Goal: Book appointment/travel/reservation

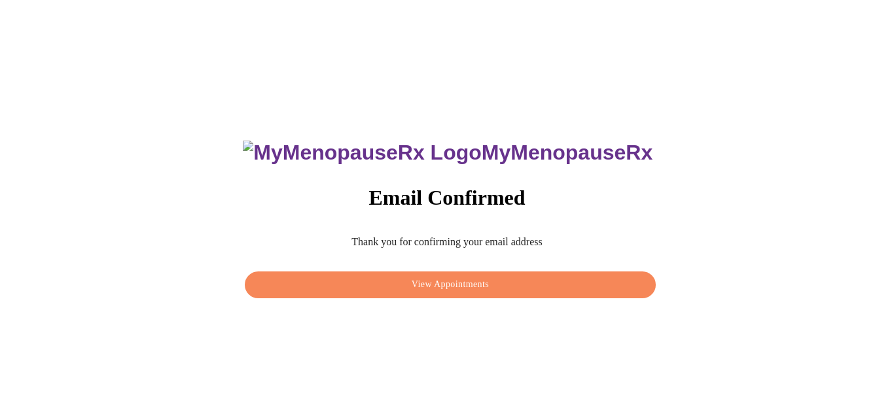
click at [427, 287] on span "View Appointments" at bounding box center [450, 285] width 381 height 16
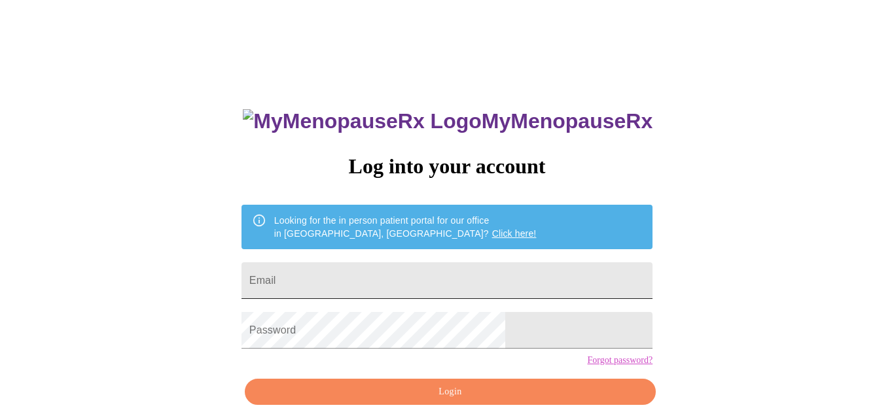
click at [426, 284] on input "Email" at bounding box center [447, 280] width 411 height 37
type input "[EMAIL_ADDRESS][DOMAIN_NAME]"
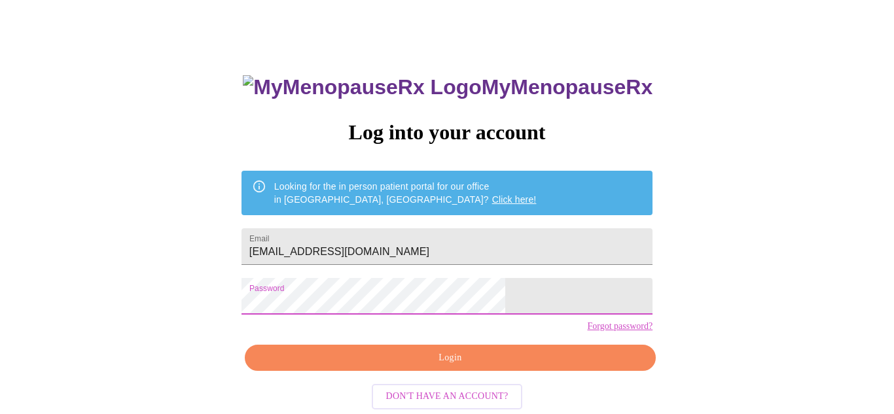
scroll to position [59, 0]
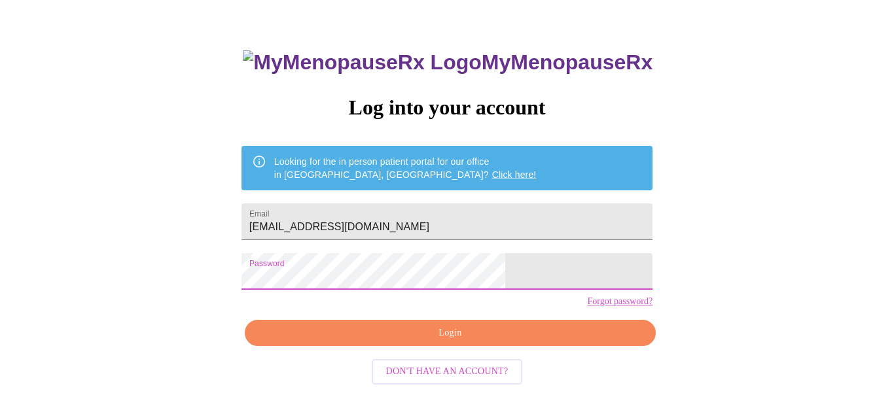
click at [482, 347] on button "Login" at bounding box center [450, 333] width 411 height 27
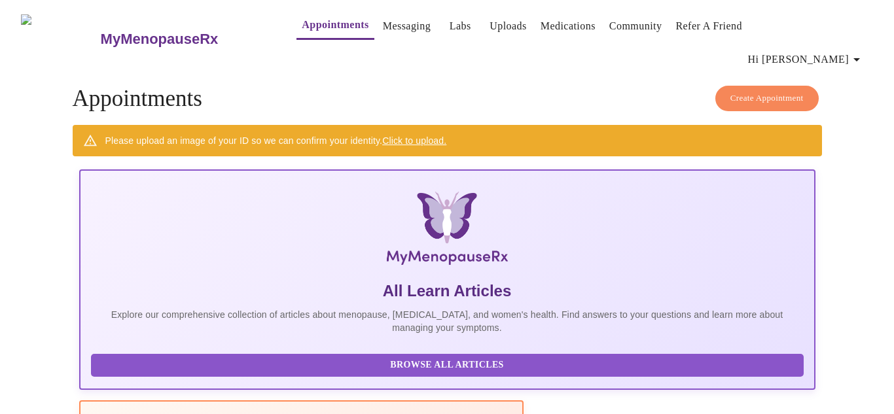
click at [768, 91] on span "Create Appointment" at bounding box center [766, 98] width 73 height 15
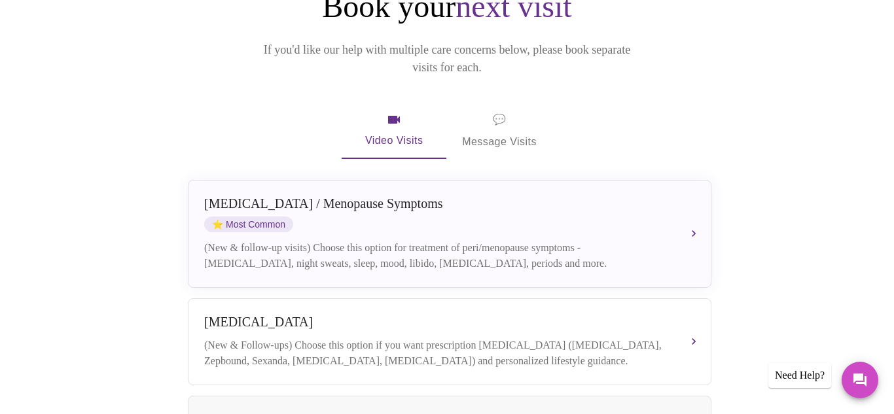
scroll to position [187, 0]
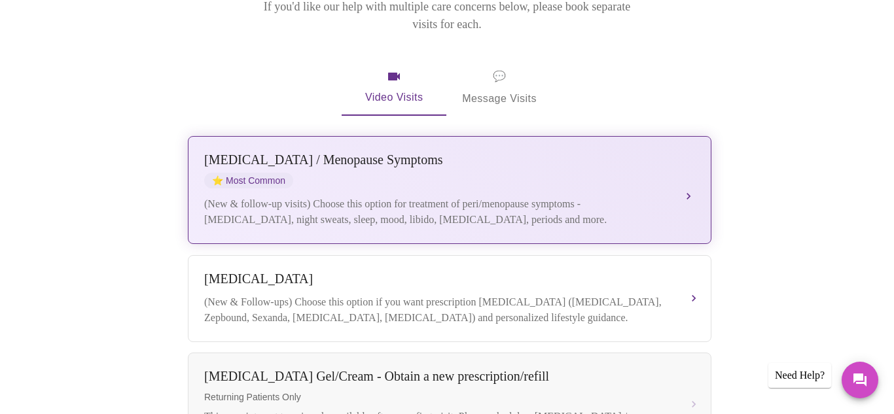
click at [692, 151] on button "Perimenopause / Menopause Symptoms ⭐ Most Common (New & follow-up visits) Choos…" at bounding box center [450, 190] width 524 height 108
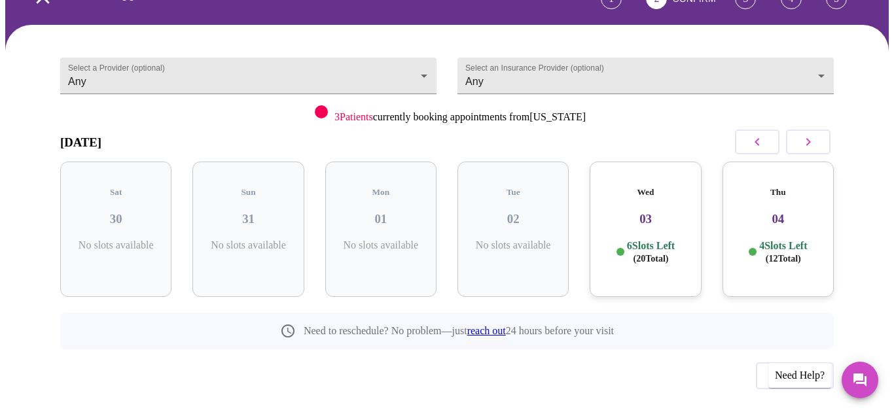
click at [816, 134] on icon "button" at bounding box center [808, 142] width 16 height 16
click at [274, 240] on p "6 Slots Left ( 32 Total)" at bounding box center [254, 253] width 48 height 26
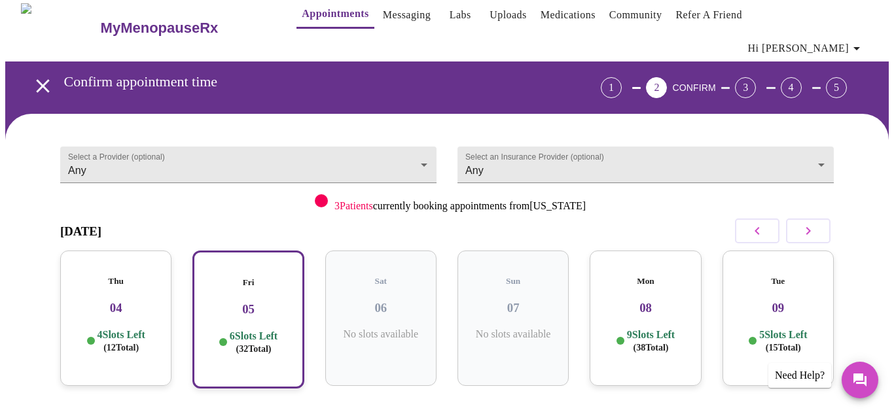
scroll to position [0, 0]
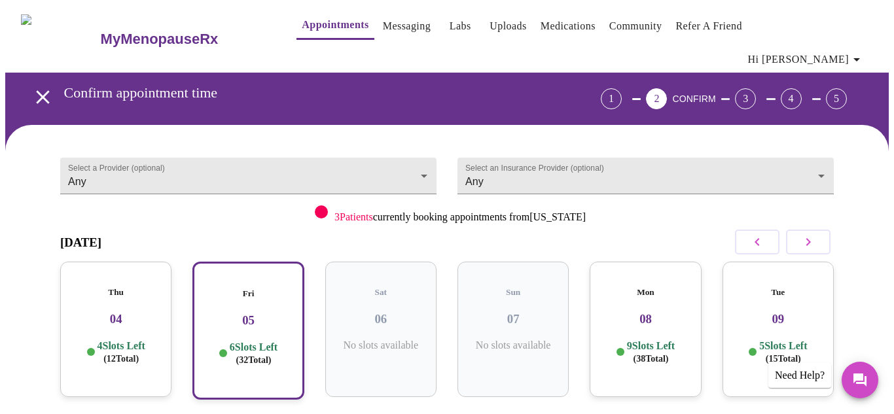
click at [35, 86] on icon "open drawer" at bounding box center [42, 97] width 23 height 23
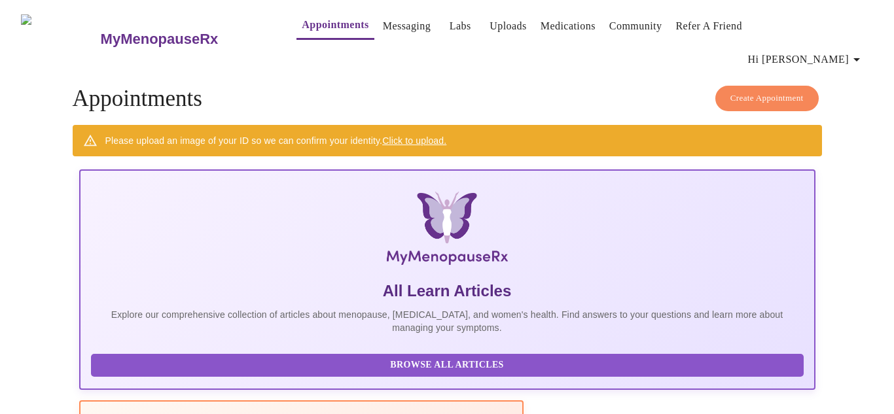
click at [827, 50] on span "Hi [PERSON_NAME]" at bounding box center [806, 59] width 117 height 18
click at [874, 175] on div at bounding box center [447, 207] width 894 height 414
click at [450, 24] on link "Labs" at bounding box center [461, 26] width 22 height 18
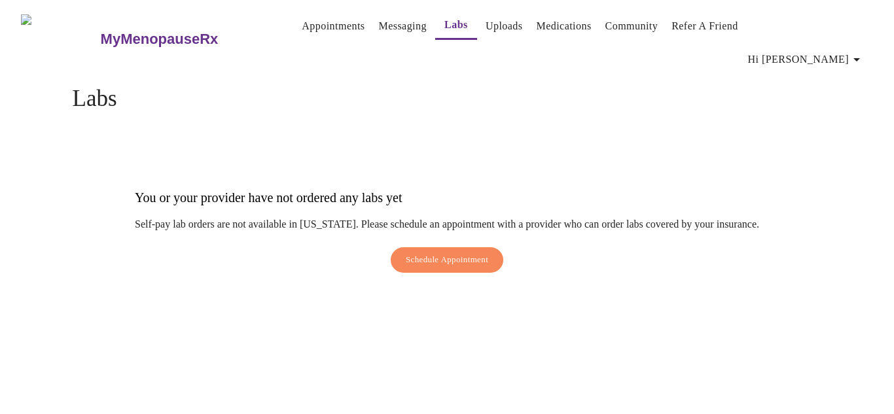
click at [486, 29] on link "Uploads" at bounding box center [504, 26] width 37 height 18
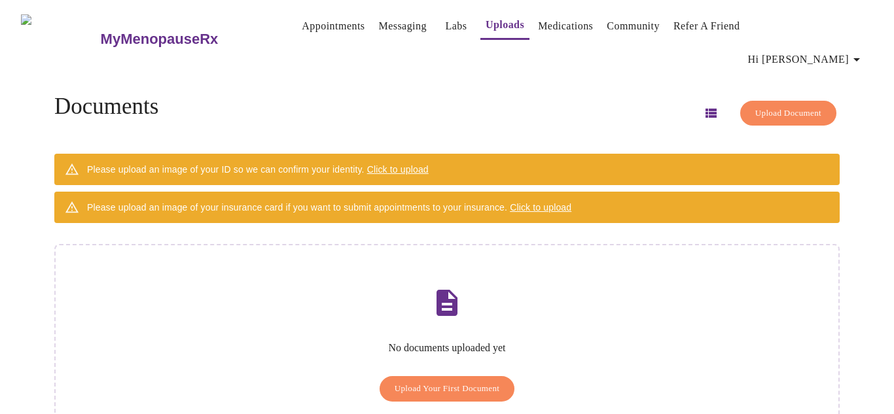
click at [306, 25] on link "Appointments" at bounding box center [333, 26] width 63 height 18
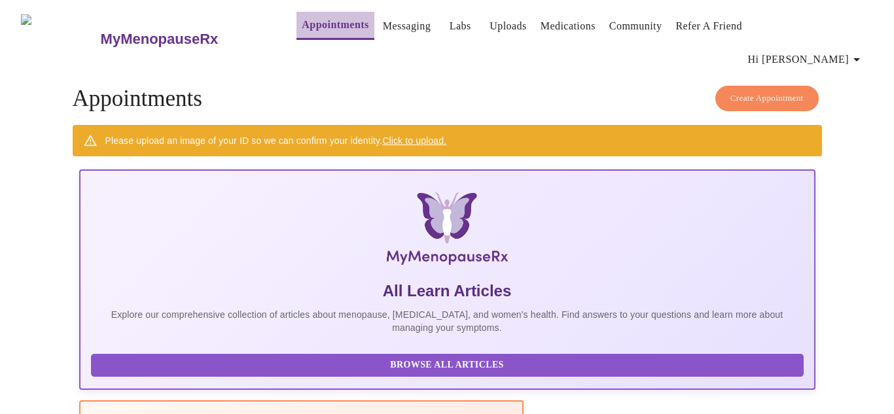
click at [302, 30] on link "Appointments" at bounding box center [335, 25] width 67 height 18
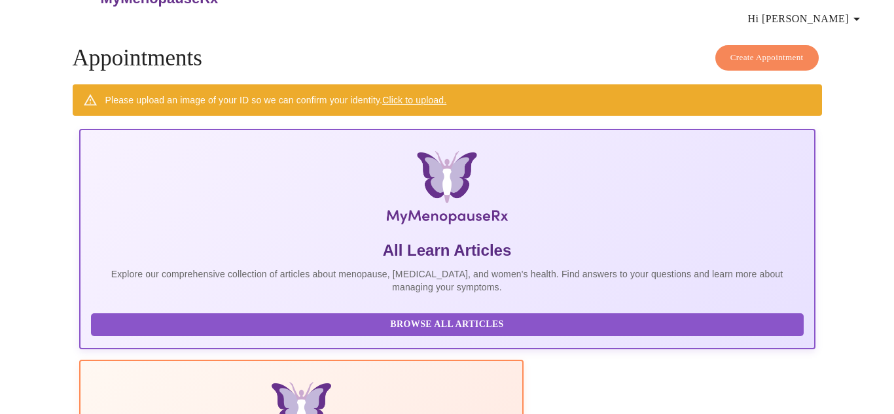
scroll to position [43, 0]
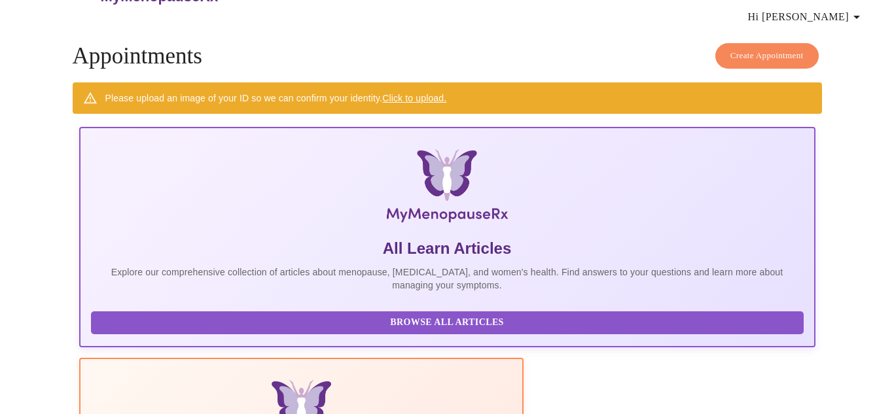
click at [415, 93] on link "Click to upload." at bounding box center [414, 98] width 64 height 10
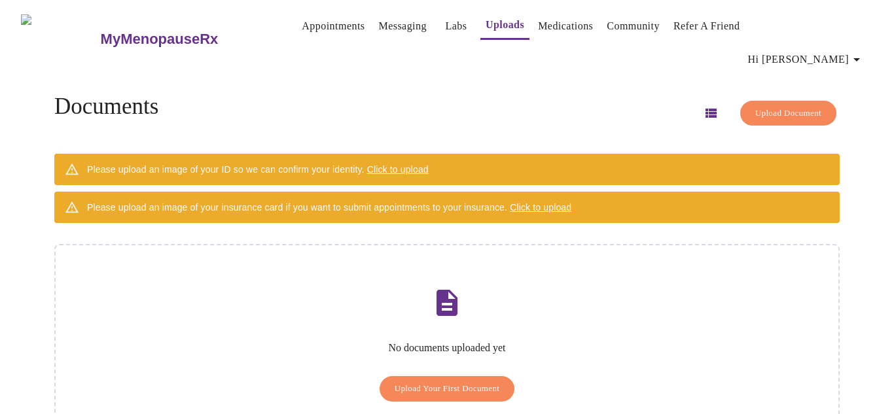
click at [465, 382] on span "Upload Your First Document" at bounding box center [447, 389] width 105 height 15
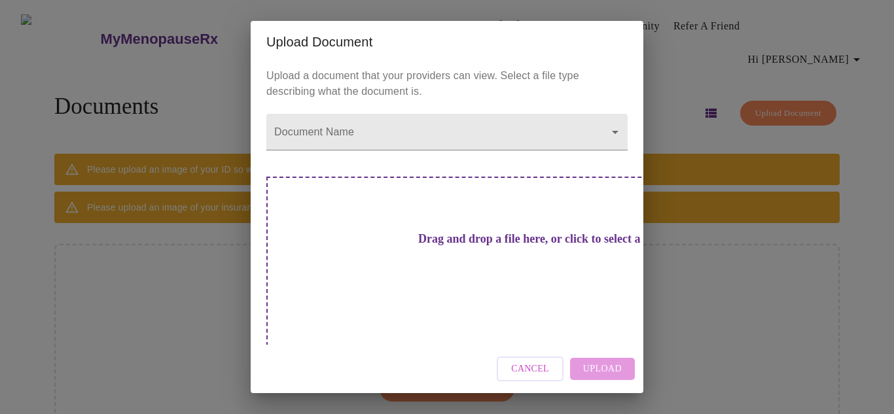
click at [547, 361] on span "Cancel" at bounding box center [530, 369] width 38 height 16
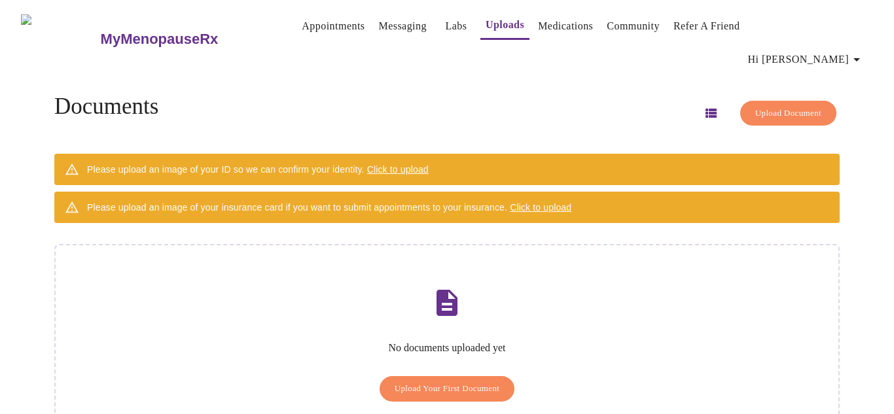
scroll to position [27, 0]
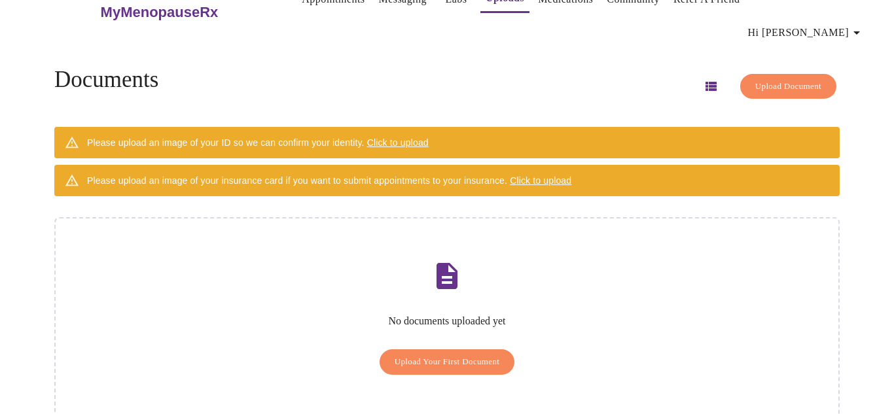
click at [480, 355] on span "Upload Your First Document" at bounding box center [447, 362] width 105 height 15
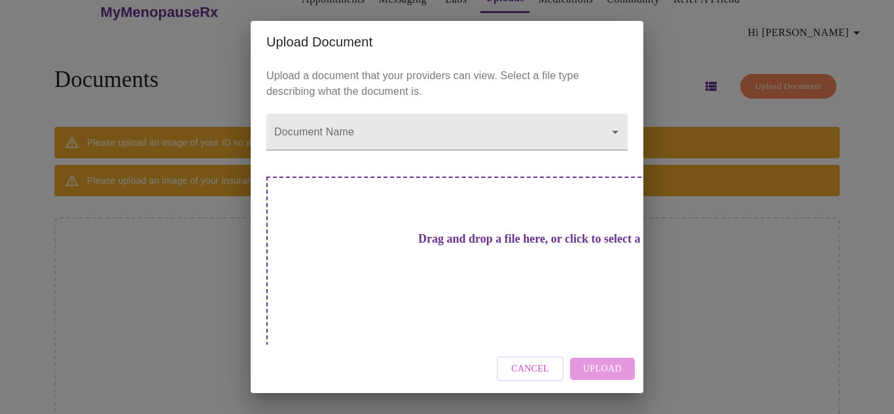
click at [458, 246] on h3 "Drag and drop a file here, or click to select a file" at bounding box center [538, 239] width 361 height 14
click at [535, 361] on span "Cancel" at bounding box center [530, 369] width 38 height 16
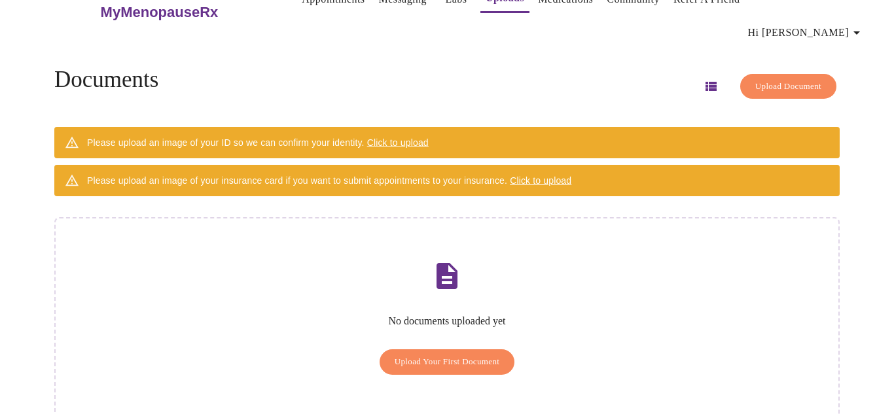
click at [472, 355] on span "Upload Your First Document" at bounding box center [447, 362] width 105 height 15
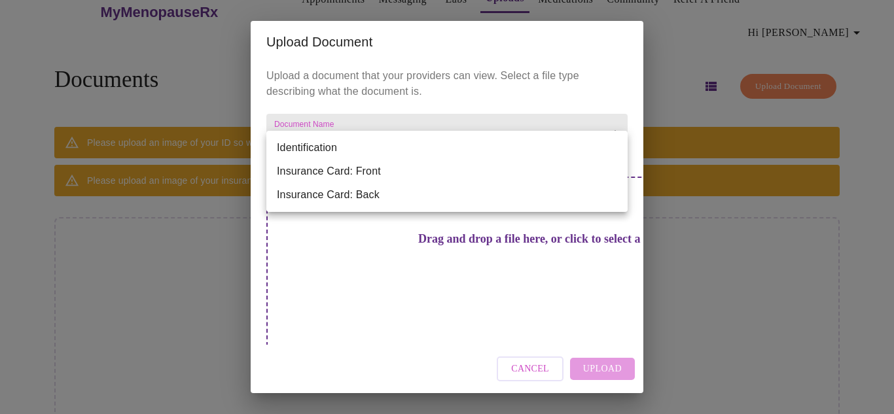
click at [429, 137] on body "MyMenopauseRx Appointments Messaging Labs Uploads Medications Community Refer a…" at bounding box center [447, 211] width 884 height 467
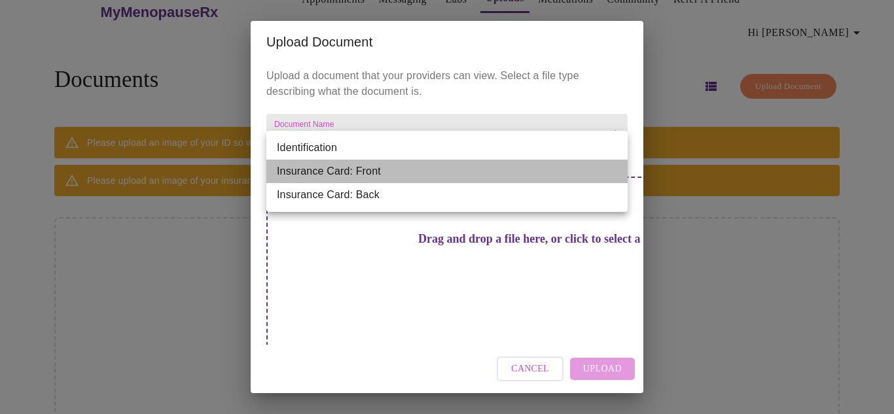
click at [412, 165] on li "Insurance Card: Front" at bounding box center [446, 172] width 361 height 24
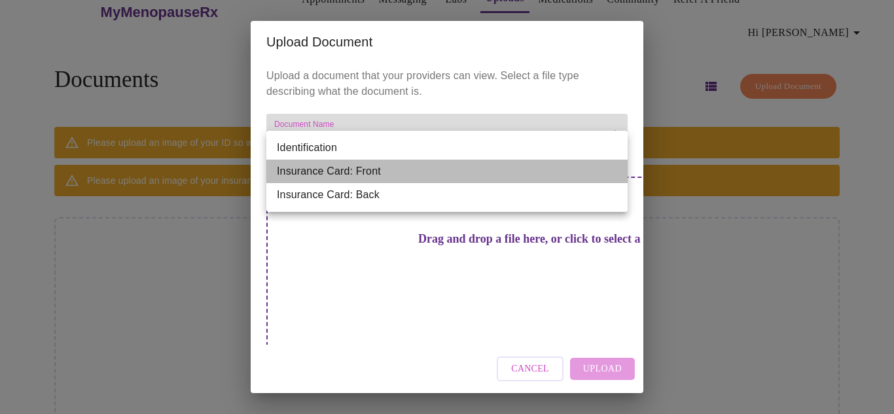
type input "Insurance Card: Front"
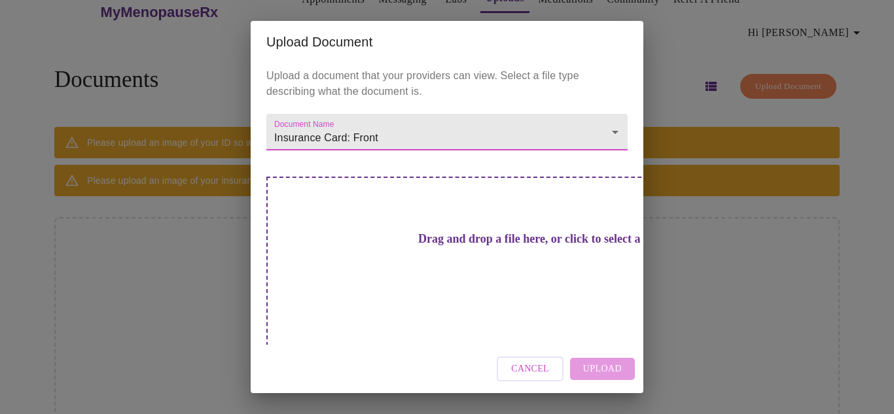
click at [505, 297] on div "Drag and drop a file here, or click to select a file" at bounding box center [538, 265] width 545 height 176
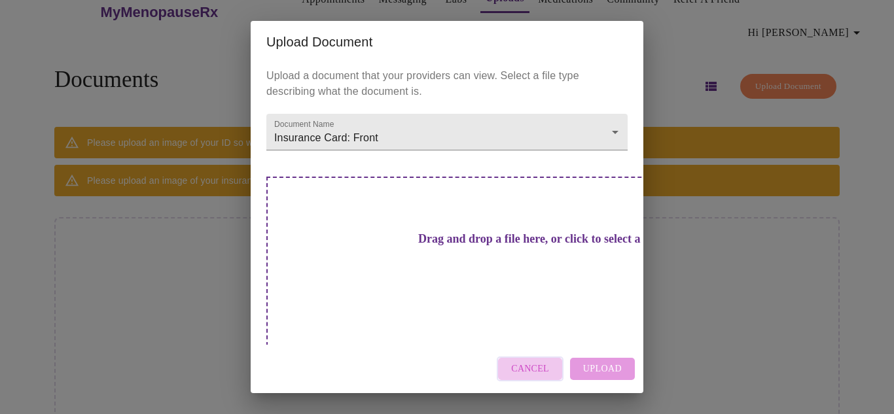
click at [554, 357] on button "Cancel" at bounding box center [530, 370] width 67 height 26
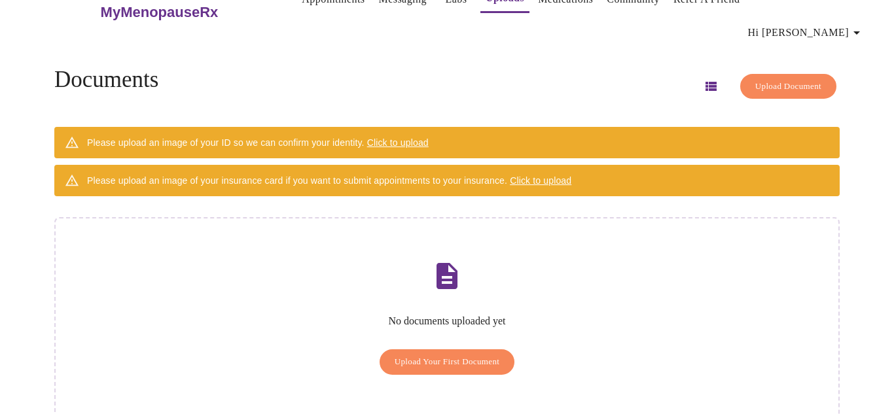
click at [472, 355] on span "Upload Your First Document" at bounding box center [447, 362] width 105 height 15
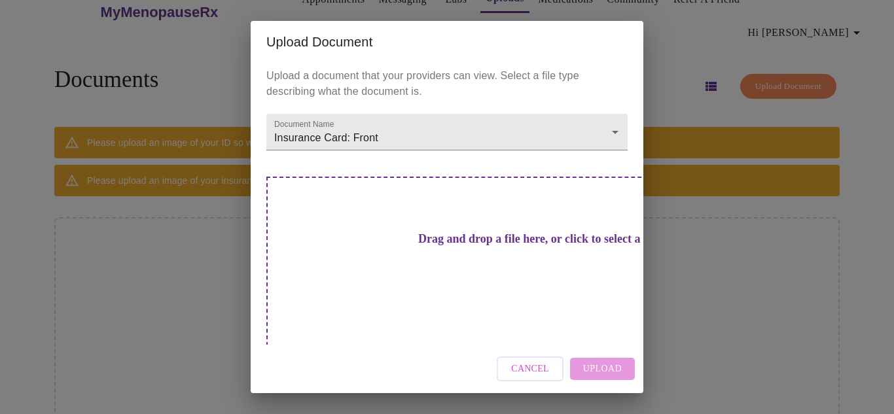
click at [511, 291] on div "Drag and drop a file here, or click to select a file" at bounding box center [538, 265] width 545 height 176
click at [392, 246] on h3 "Drag and drop a file here, or click to select a file" at bounding box center [538, 239] width 361 height 14
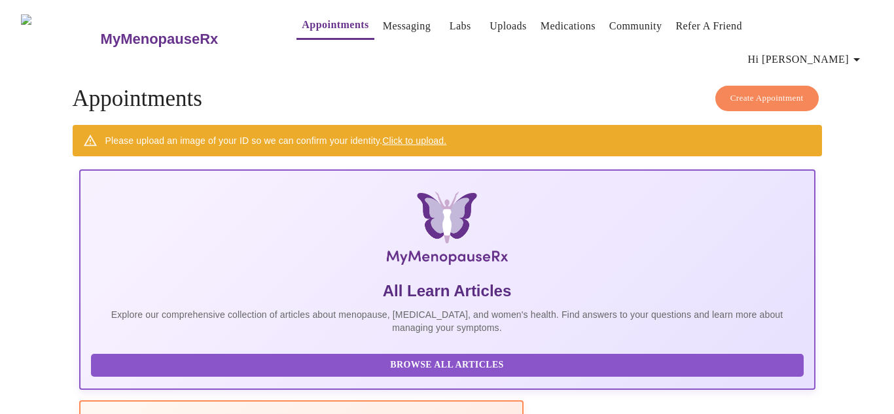
click at [490, 23] on link "Uploads" at bounding box center [508, 26] width 37 height 18
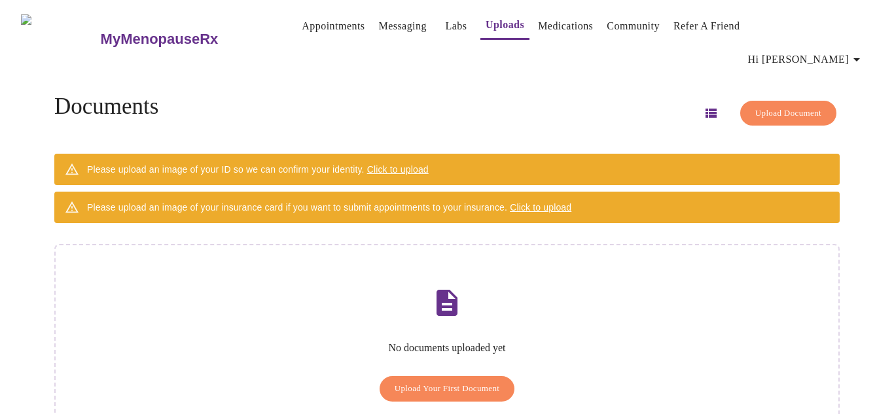
click at [418, 382] on span "Upload Your First Document" at bounding box center [447, 389] width 105 height 15
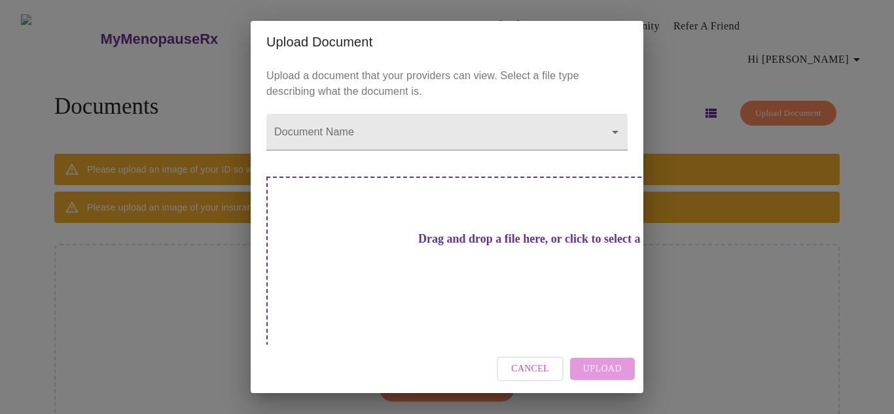
click at [489, 279] on div "Drag and drop a file here, or click to select a file" at bounding box center [538, 265] width 545 height 176
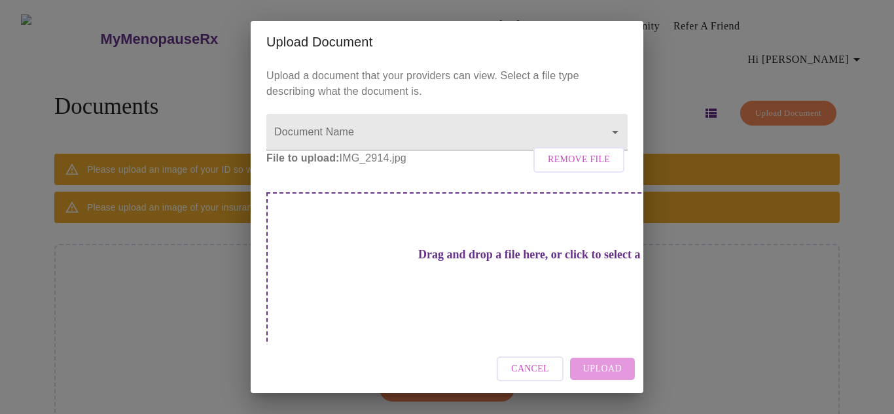
click at [537, 278] on div "Drag and drop a file here, or click to select a file" at bounding box center [538, 280] width 545 height 176
click at [524, 304] on div "Drag and drop a file here, or click to select a file" at bounding box center [538, 280] width 545 height 176
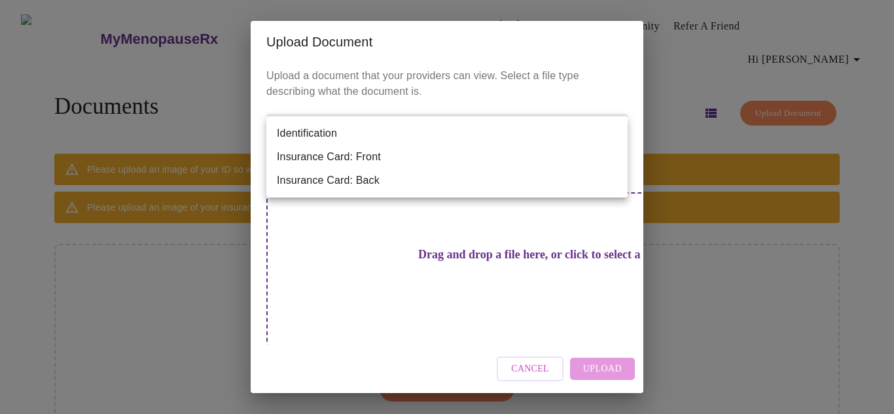
click at [470, 124] on body "MyMenopauseRx Appointments Messaging Labs Uploads Medications Community Refer a…" at bounding box center [447, 238] width 884 height 467
click at [406, 158] on li "Insurance Card: Front" at bounding box center [446, 157] width 361 height 24
type input "Insurance Card: Front"
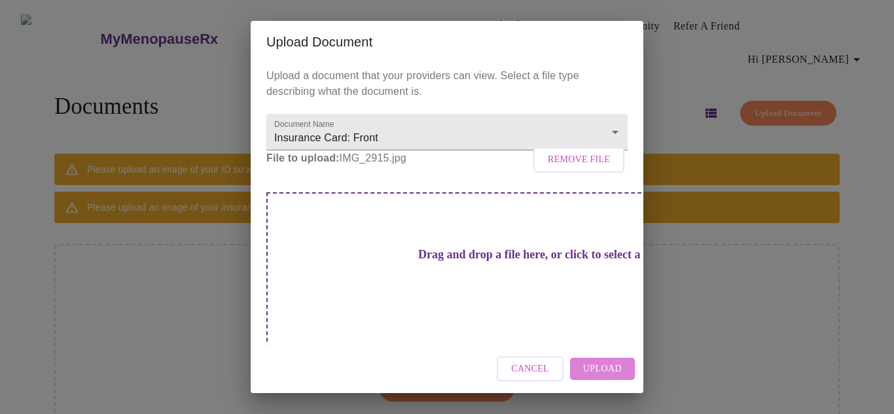
click at [599, 371] on span "Upload" at bounding box center [602, 369] width 39 height 16
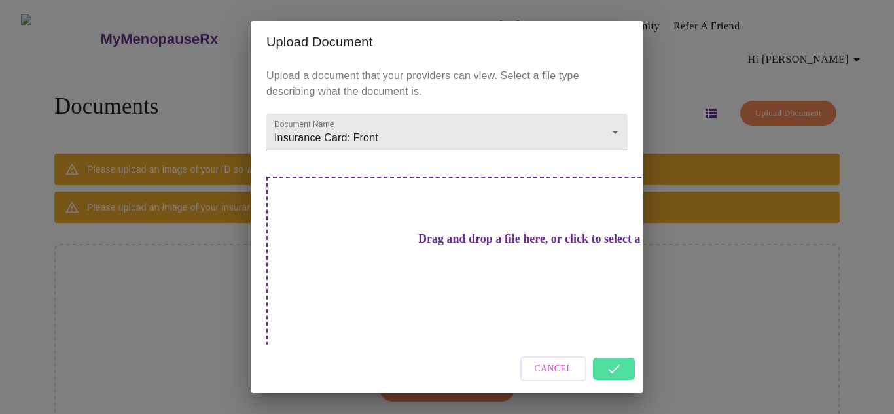
click at [448, 283] on div "Drag and drop a file here, or click to select a file" at bounding box center [538, 265] width 545 height 176
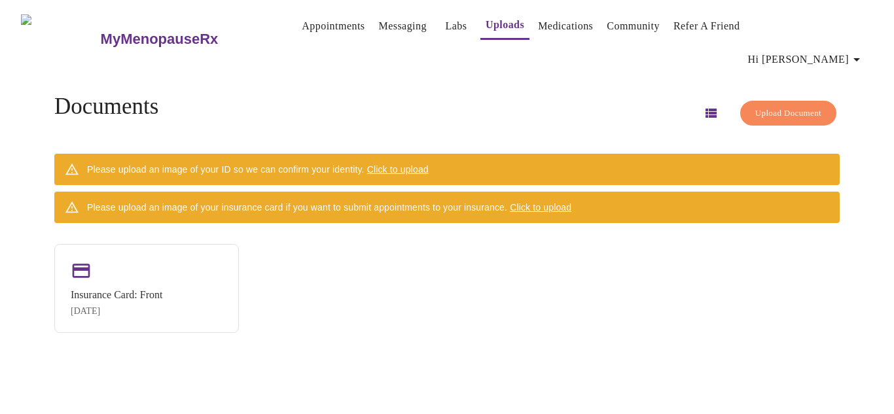
click at [416, 164] on span "Click to upload" at bounding box center [398, 169] width 62 height 10
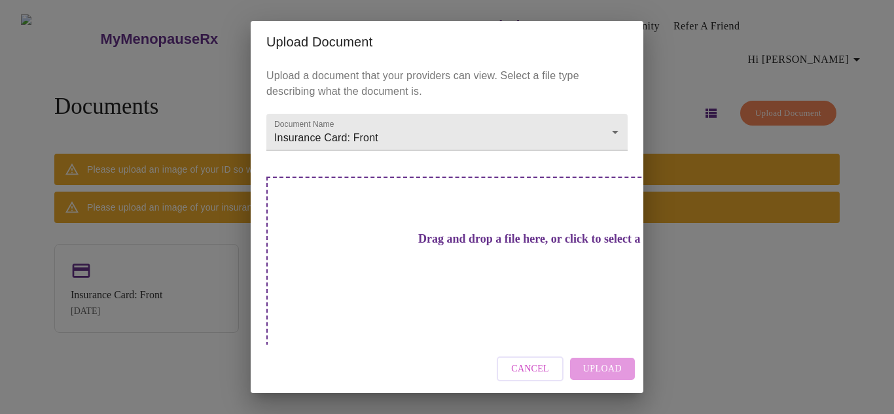
click at [467, 268] on div "Drag and drop a file here, or click to select a file" at bounding box center [538, 265] width 545 height 176
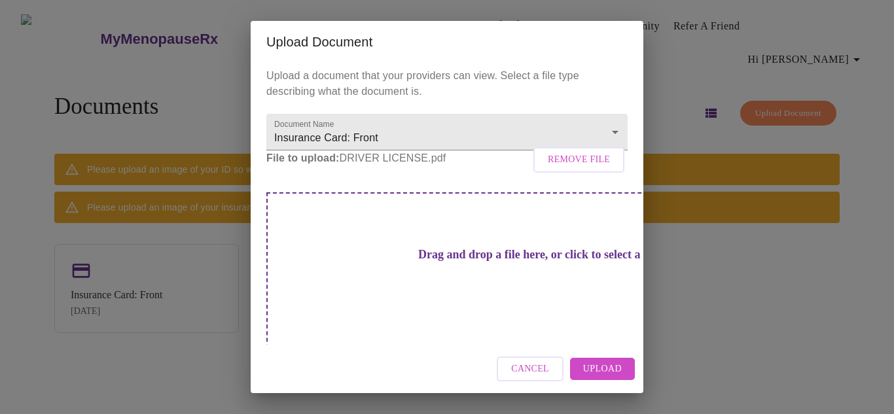
click at [613, 372] on span "Upload" at bounding box center [602, 369] width 39 height 16
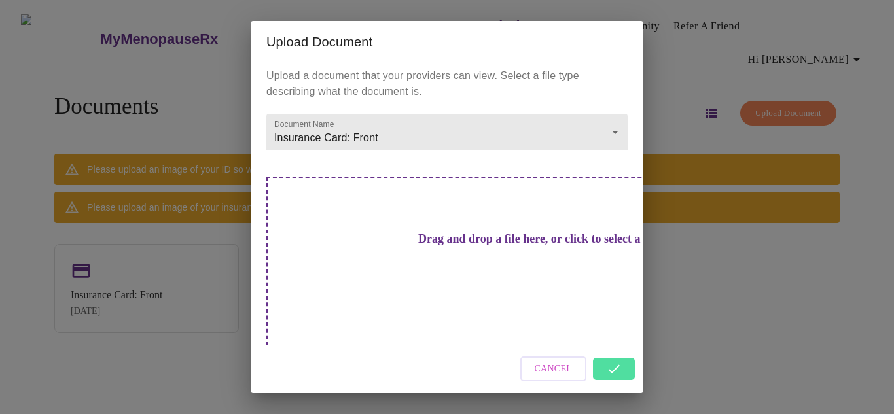
click at [691, 319] on div "Upload Document Upload a document that your providers can view. Select a file t…" at bounding box center [447, 207] width 894 height 414
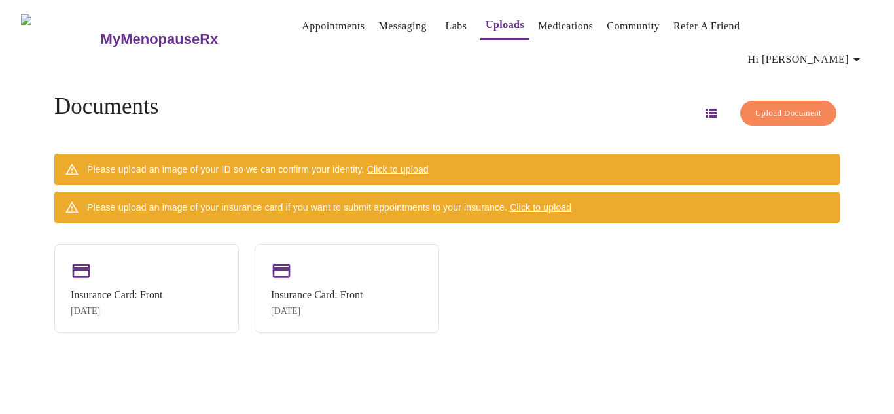
click at [445, 31] on link "Labs" at bounding box center [456, 26] width 22 height 18
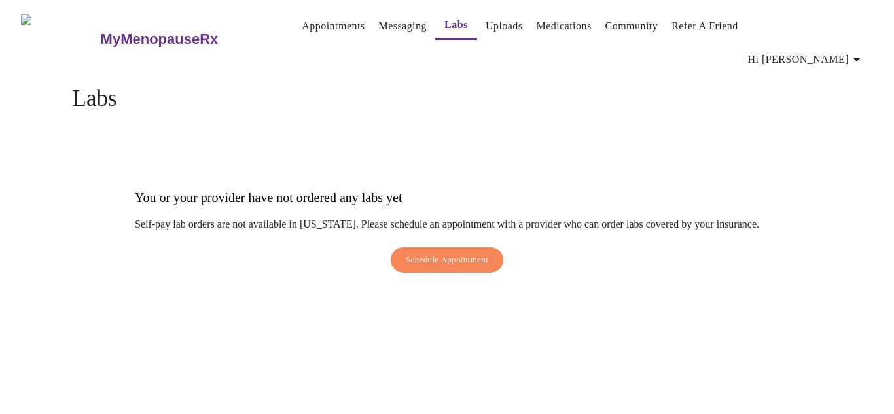
click at [435, 253] on span "Schedule Appointment" at bounding box center [447, 260] width 82 height 15
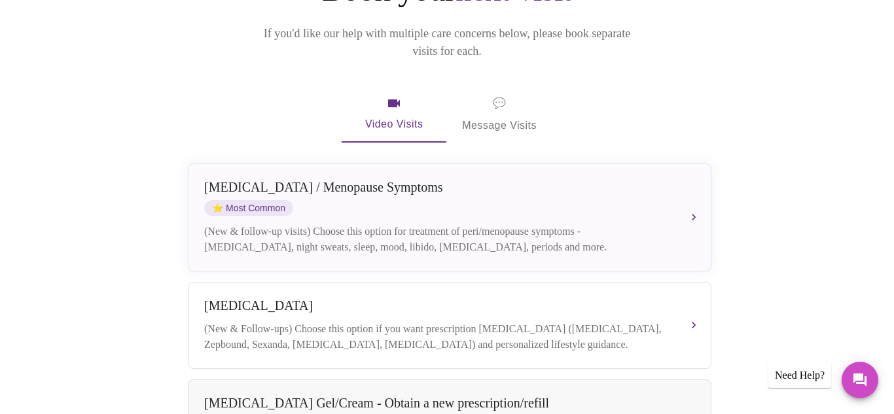
scroll to position [205, 0]
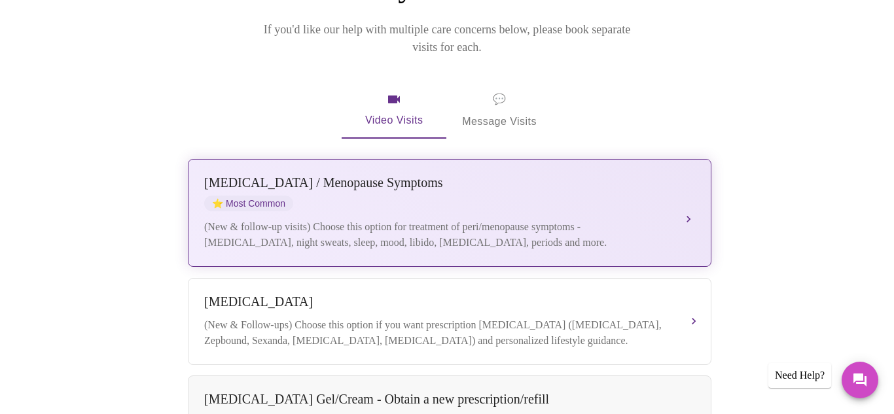
click at [694, 175] on button "Perimenopause / Menopause Symptoms ⭐ Most Common (New & follow-up visits) Choos…" at bounding box center [450, 213] width 524 height 108
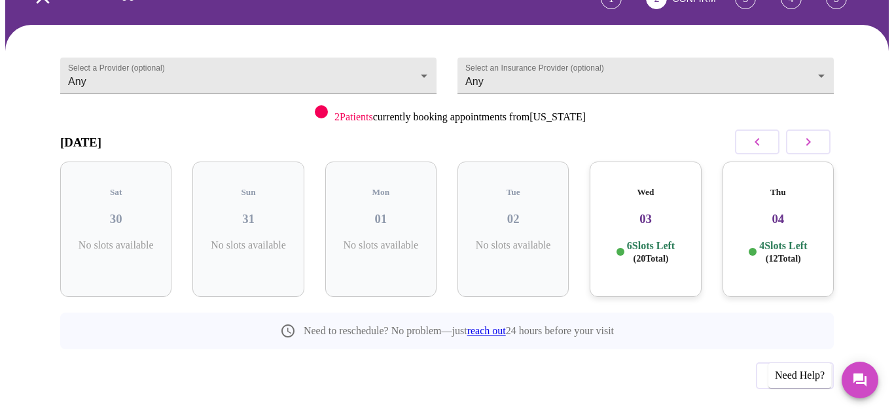
click at [814, 134] on button "button" at bounding box center [808, 142] width 45 height 25
click at [251, 206] on div "Fri 05 6 Slots Left ( 32 Total)" at bounding box center [247, 229] width 111 height 135
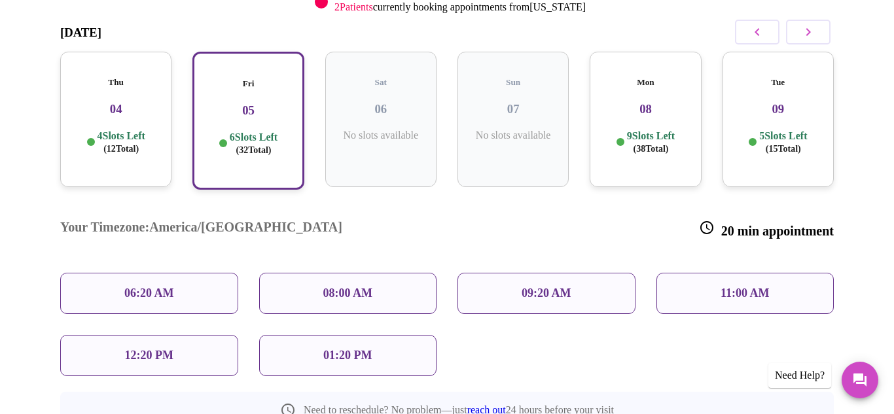
scroll to position [272, 0]
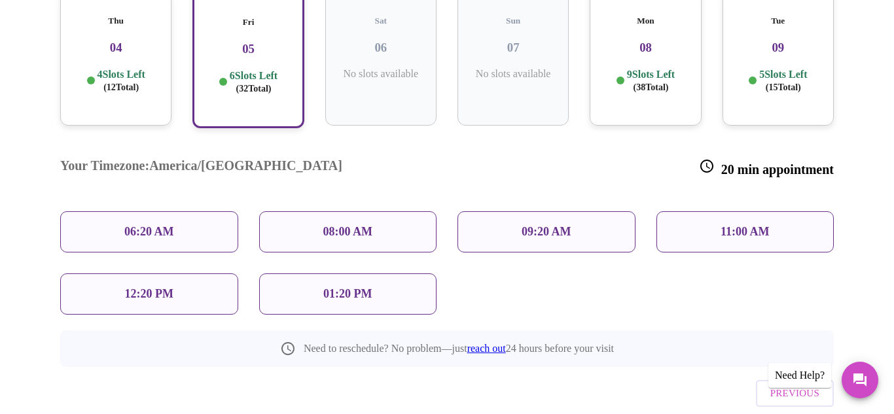
click at [394, 274] on div "01:20 PM" at bounding box center [348, 294] width 178 height 41
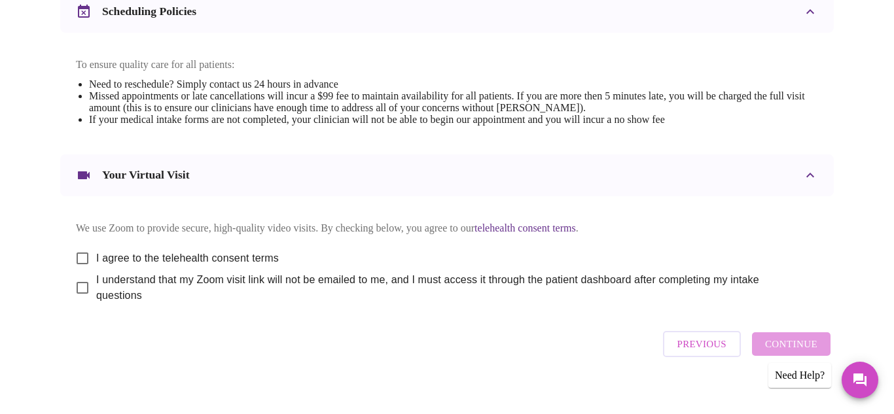
scroll to position [531, 0]
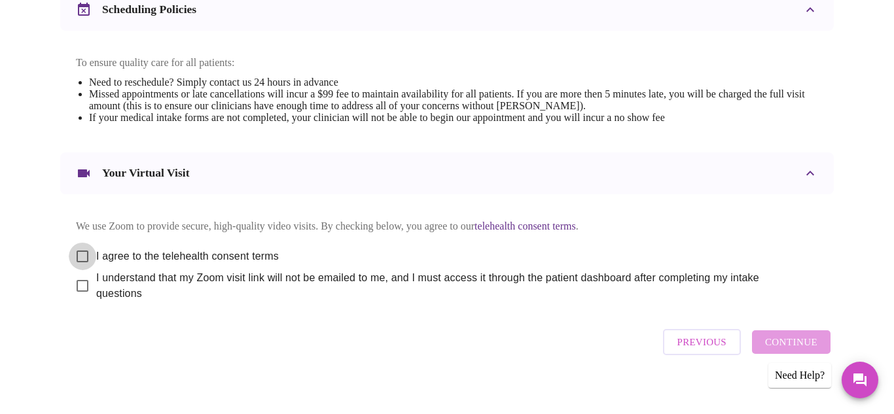
click at [79, 251] on input "I agree to the telehealth consent terms" at bounding box center [82, 256] width 27 height 27
checkbox input "true"
click at [77, 280] on input "I understand that my Zoom visit link will not be emailed to me, and I must acce…" at bounding box center [82, 285] width 27 height 27
checkbox input "true"
click at [813, 341] on span "Continue" at bounding box center [791, 342] width 52 height 17
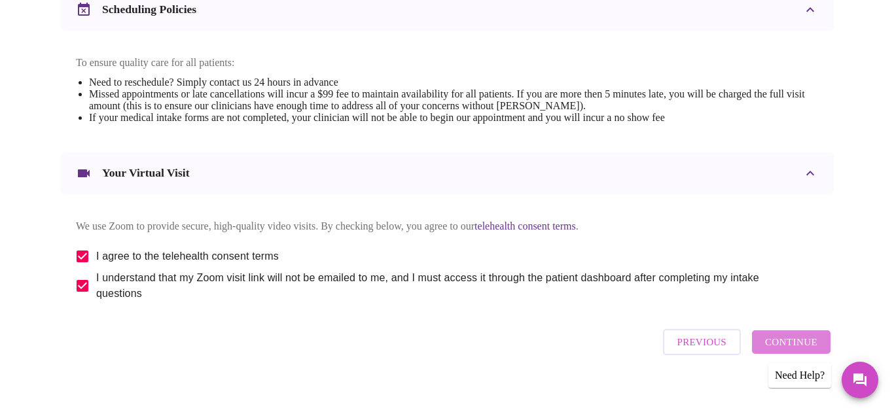
scroll to position [143, 0]
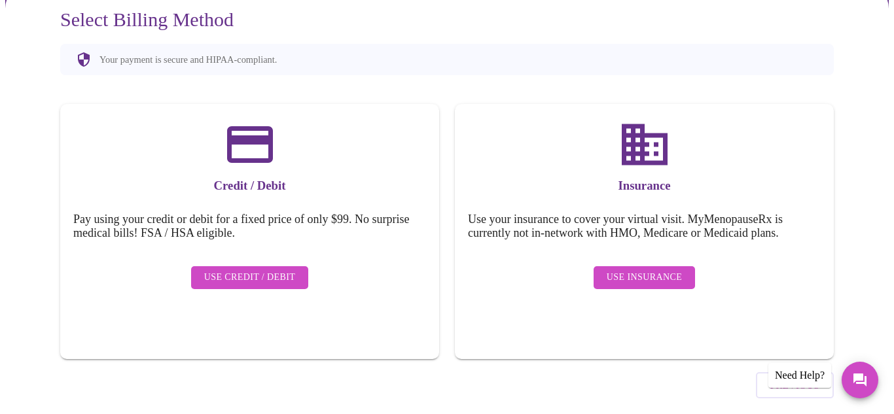
click at [644, 270] on span "Use Insurance" at bounding box center [644, 278] width 75 height 16
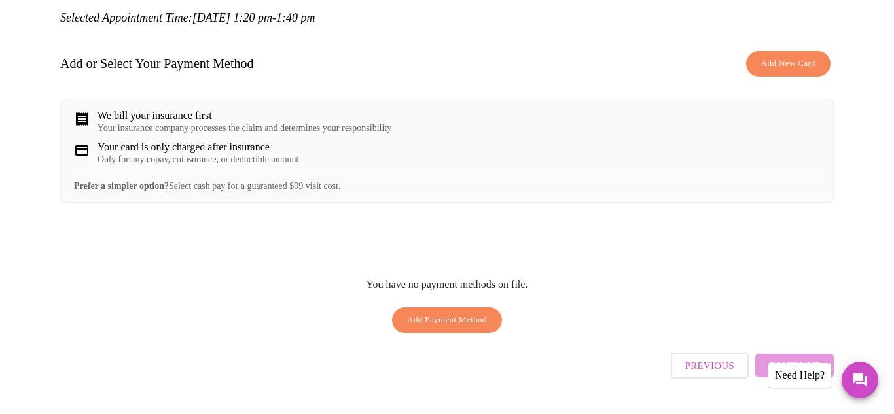
scroll to position [190, 0]
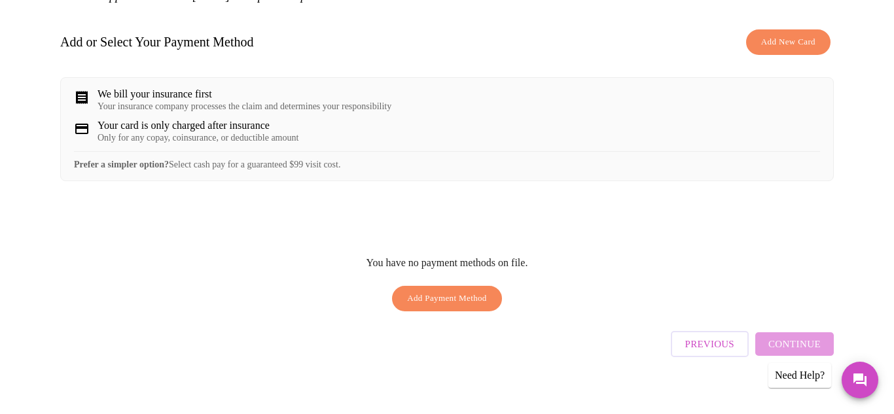
click at [815, 334] on div "Previous Continue" at bounding box center [752, 341] width 163 height 46
click at [274, 133] on div "Only for any copay, coinsurance, or deductible amount" at bounding box center [198, 138] width 201 height 10
click at [473, 301] on button "Add Payment Method" at bounding box center [447, 299] width 110 height 26
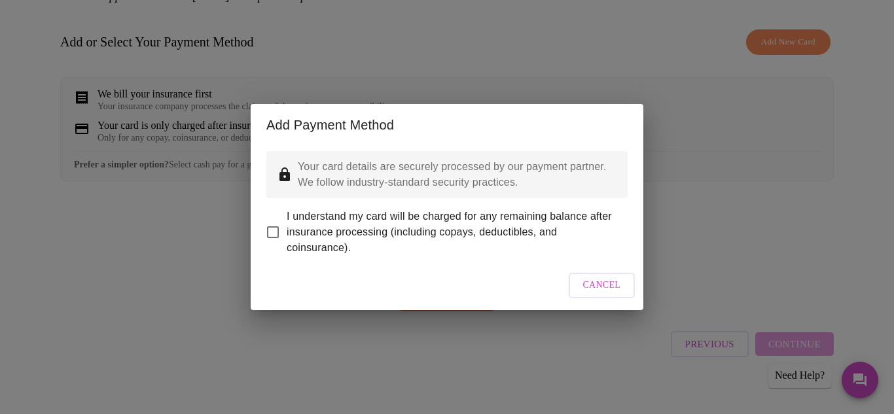
click at [553, 231] on span "I understand my card will be charged for any remaining balance after insurance …" at bounding box center [452, 232] width 331 height 47
click at [287, 231] on input "I understand my card will be charged for any remaining balance after insurance …" at bounding box center [272, 232] width 27 height 27
checkbox input "true"
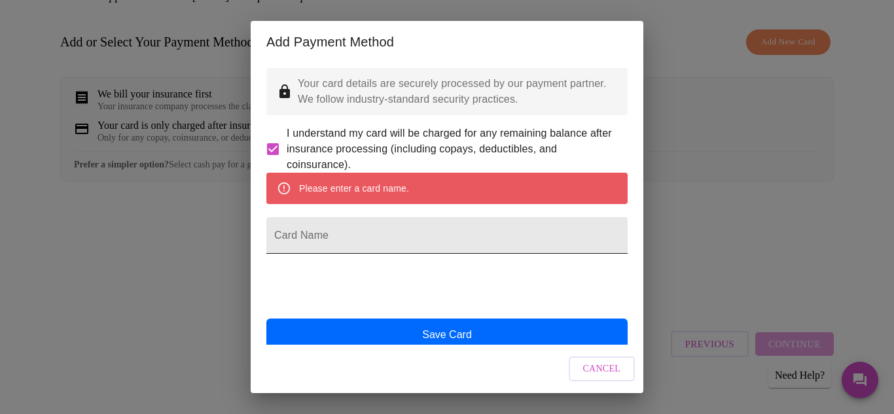
click at [589, 254] on input "Card Name" at bounding box center [446, 235] width 361 height 37
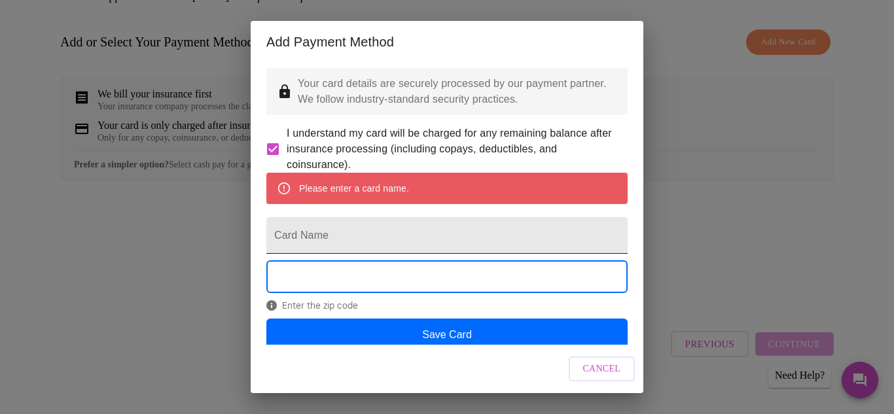
click at [463, 254] on input "Card Name" at bounding box center [446, 235] width 361 height 37
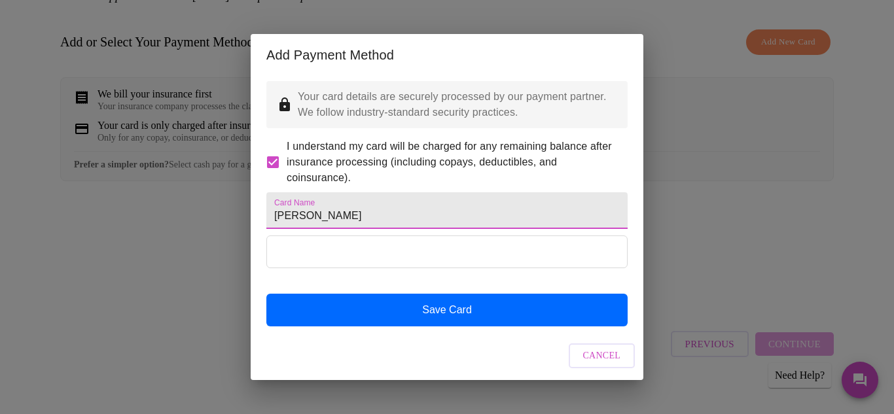
click at [351, 220] on input "Carmen P Rivero" at bounding box center [446, 210] width 361 height 37
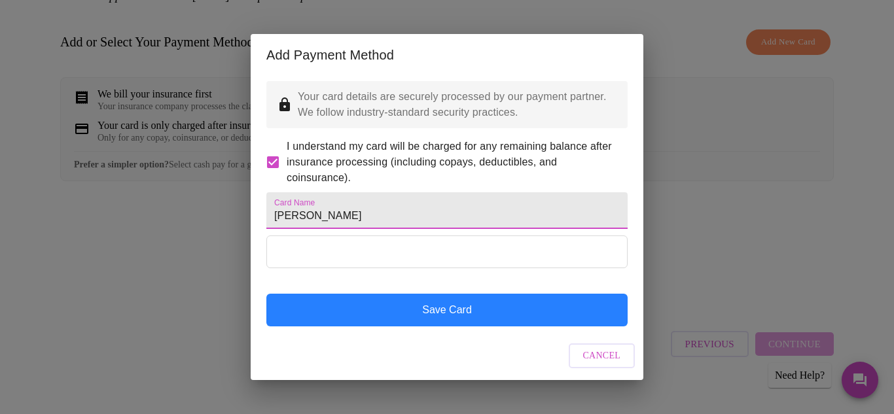
type input "Carmen P Rivero"
click at [492, 327] on button "Save Card" at bounding box center [446, 310] width 361 height 33
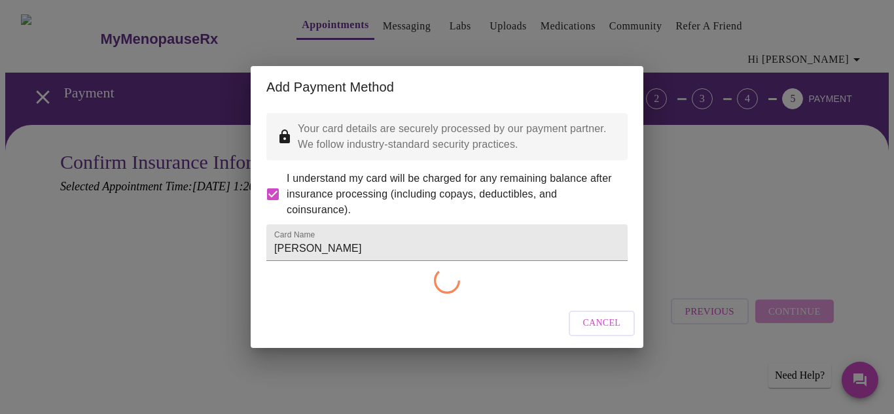
scroll to position [0, 0]
checkbox input "false"
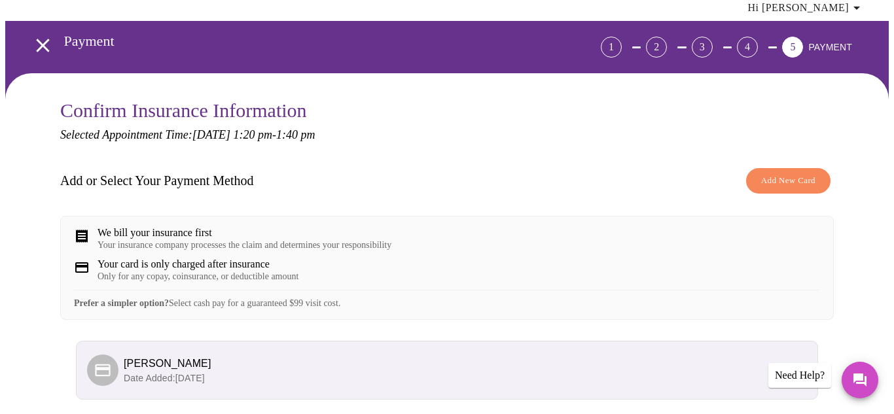
scroll to position [156, 0]
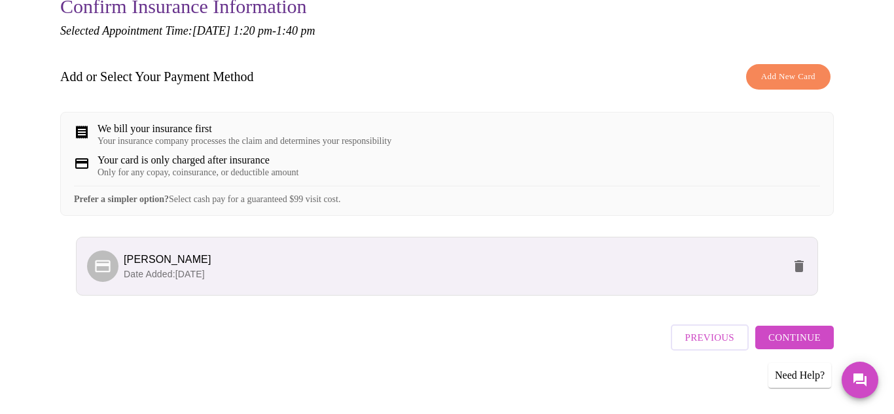
click at [800, 337] on span "Continue" at bounding box center [794, 337] width 52 height 17
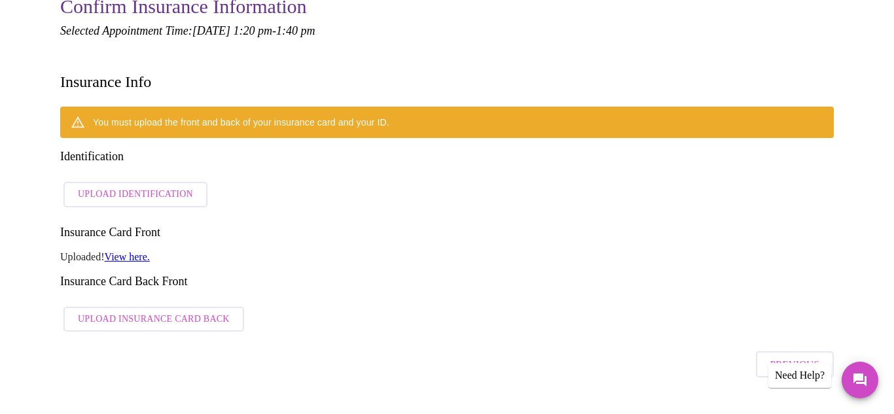
click at [168, 187] on span "Upload Identification" at bounding box center [135, 195] width 115 height 16
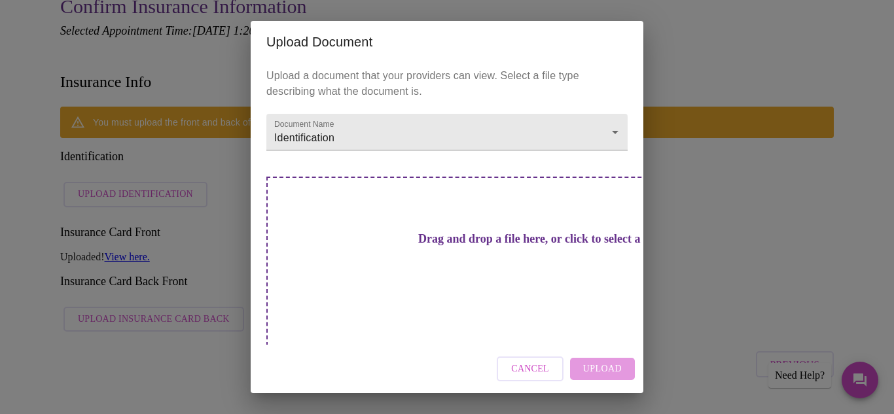
click at [442, 246] on h3 "Drag and drop a file here, or click to select a file" at bounding box center [538, 239] width 361 height 14
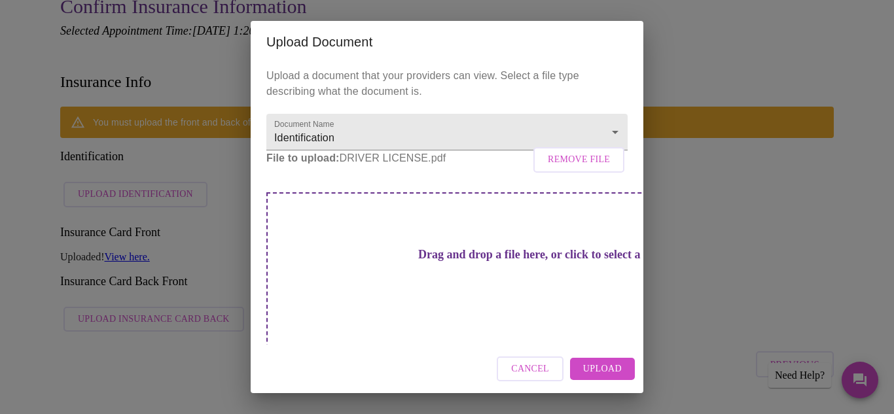
click at [607, 372] on span "Upload" at bounding box center [602, 369] width 39 height 16
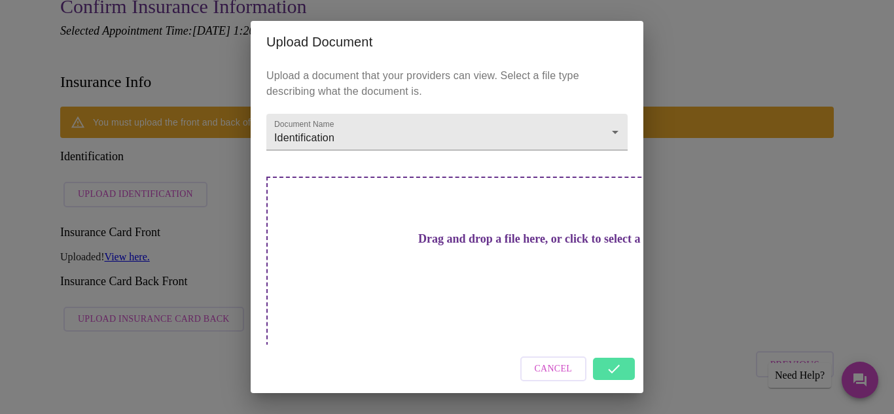
click at [611, 355] on div "Cancel" at bounding box center [447, 369] width 393 height 49
click at [539, 268] on div "Drag and drop a file here, or click to select a file" at bounding box center [538, 265] width 545 height 176
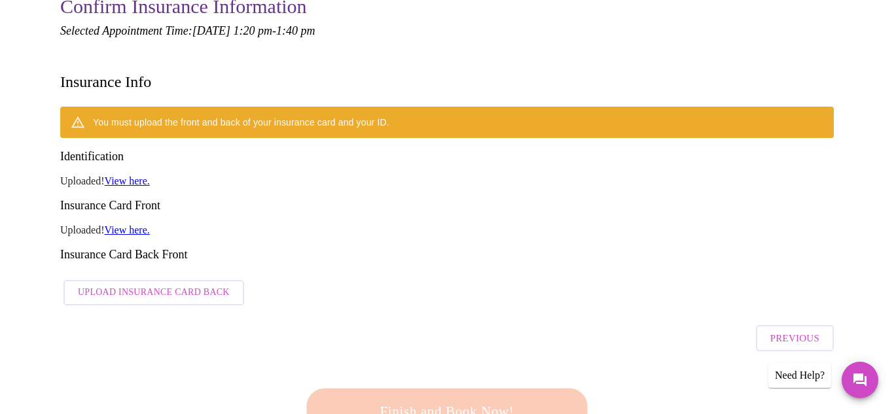
click at [437, 371] on div "Finish and Book Now!" at bounding box center [447, 411] width 288 height 81
click at [150, 312] on div "Previous" at bounding box center [447, 335] width 774 height 46
click at [122, 175] on link "View here." at bounding box center [127, 180] width 45 height 11
click at [570, 312] on div "Previous" at bounding box center [447, 335] width 774 height 46
click at [819, 330] on span "Previous" at bounding box center [794, 338] width 49 height 17
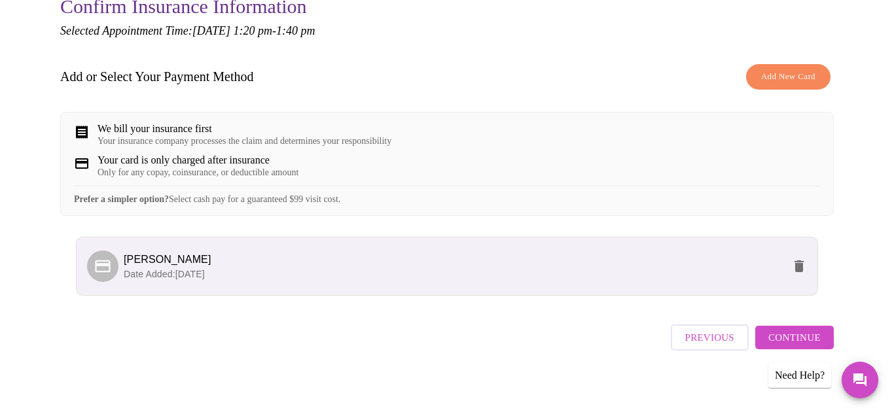
click at [814, 345] on button "Continue" at bounding box center [794, 338] width 79 height 24
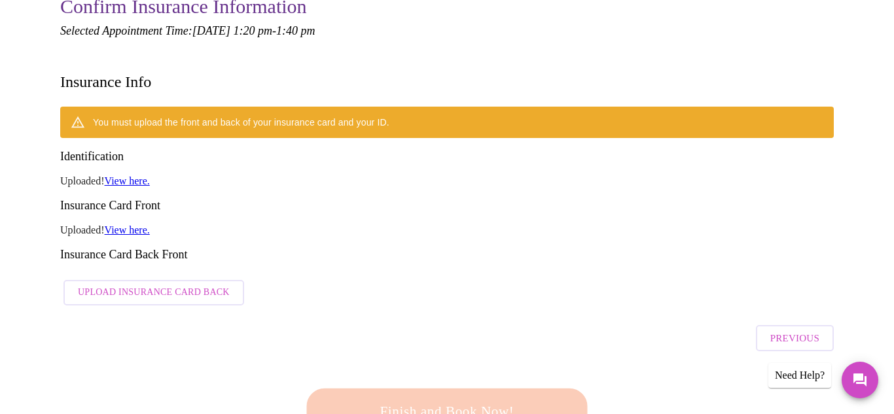
click at [158, 285] on span "Upload Insurance Card Back" at bounding box center [154, 293] width 152 height 16
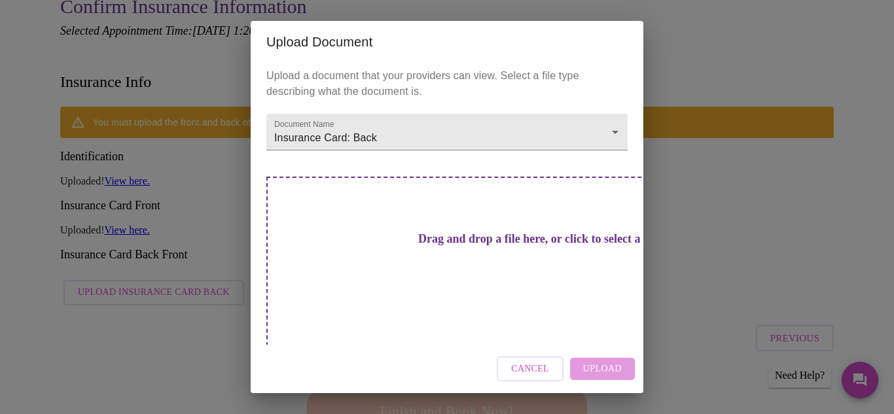
click at [474, 306] on div "Drag and drop a file here, or click to select a file" at bounding box center [538, 265] width 545 height 176
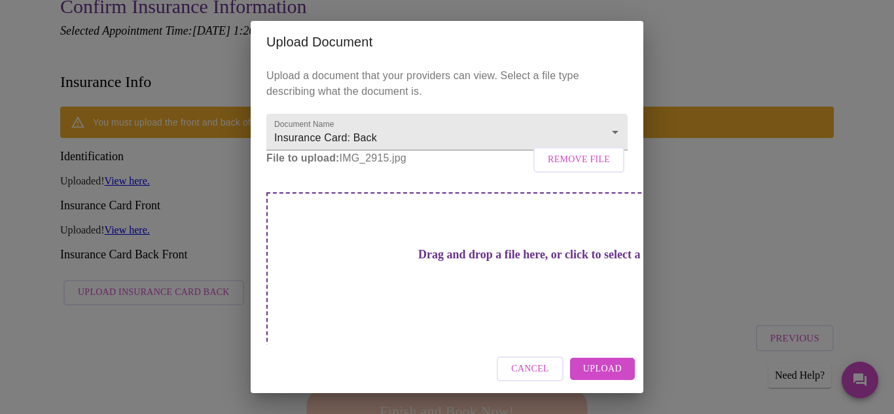
click at [624, 361] on button "Upload" at bounding box center [602, 369] width 65 height 23
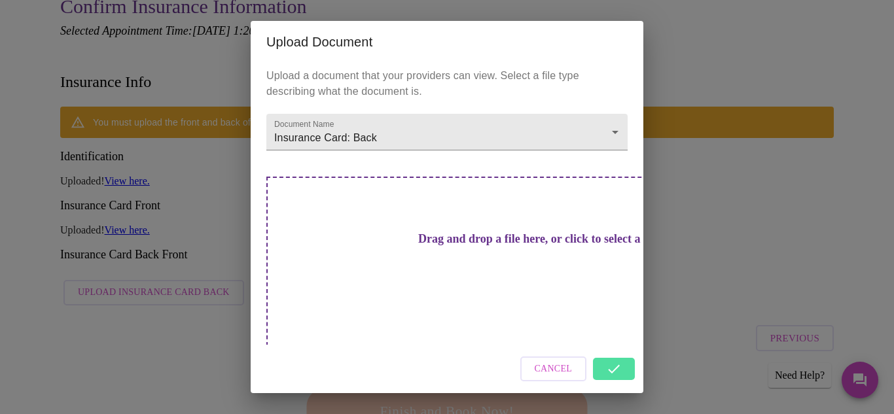
click at [624, 361] on div "Cancel" at bounding box center [447, 369] width 393 height 49
click at [615, 352] on div "Cancel" at bounding box center [447, 369] width 393 height 49
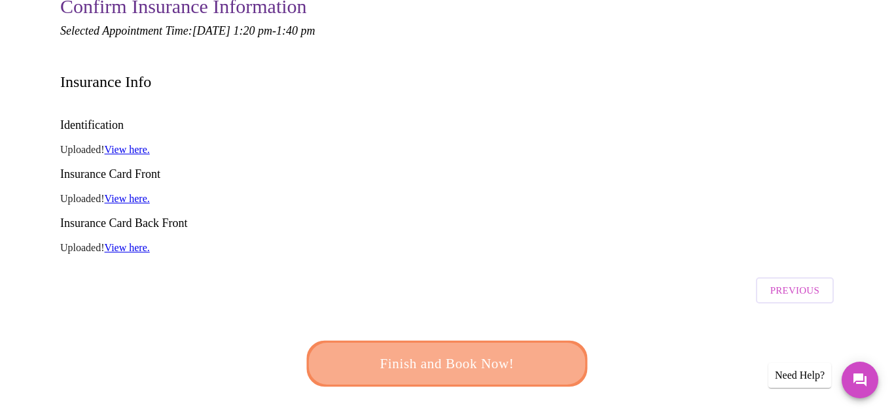
click at [499, 352] on span "Finish and Book Now!" at bounding box center [447, 364] width 242 height 24
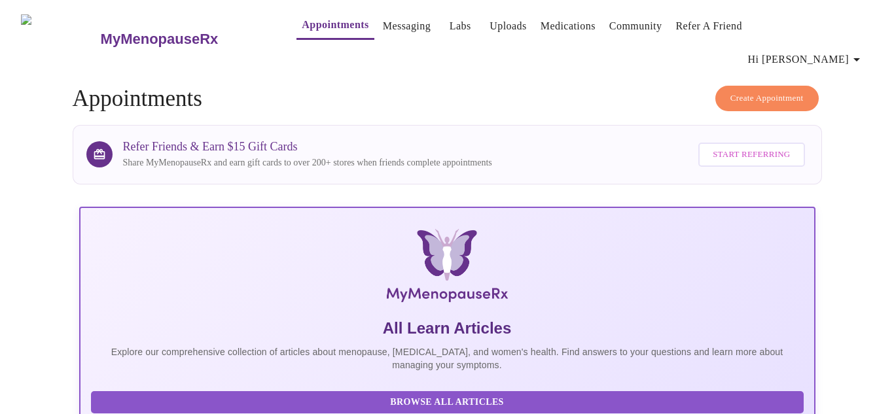
click at [541, 23] on link "Medications" at bounding box center [568, 26] width 55 height 18
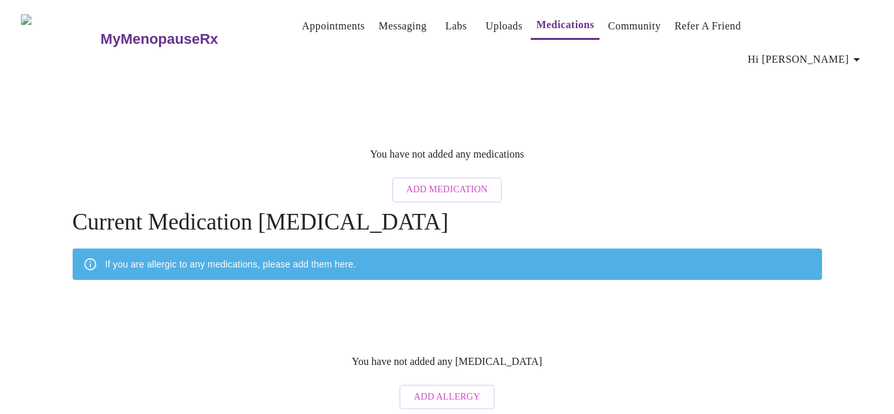
click at [438, 182] on span "Add Medication" at bounding box center [446, 190] width 81 height 16
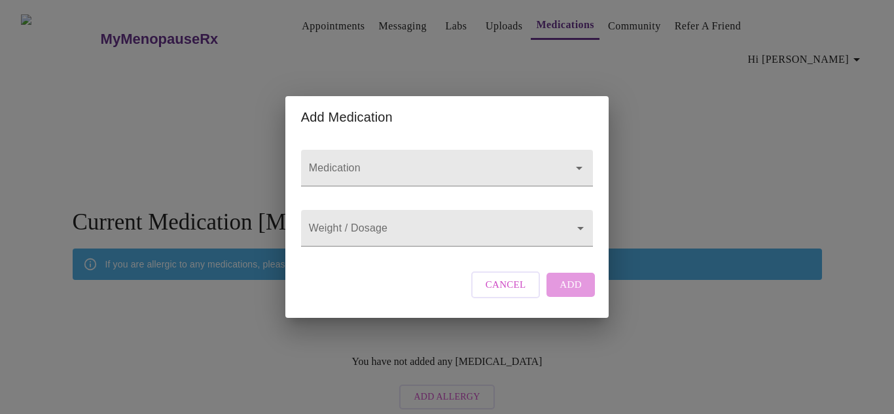
click at [438, 162] on input "Medication" at bounding box center [428, 174] width 244 height 24
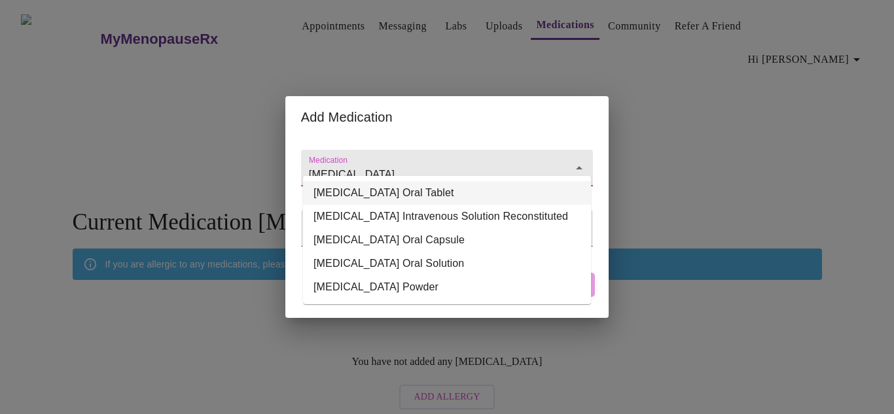
click at [470, 196] on li "Levothyroxine Sodium Oral Tablet" at bounding box center [447, 193] width 288 height 24
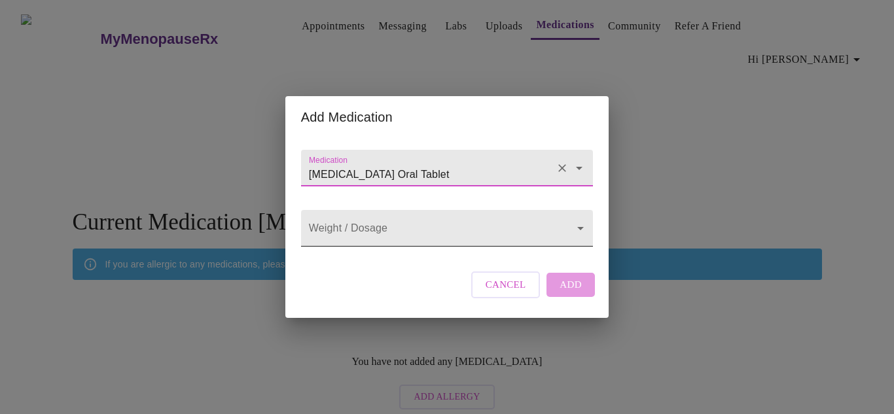
type input "Levothyroxine Sodium Oral Tablet"
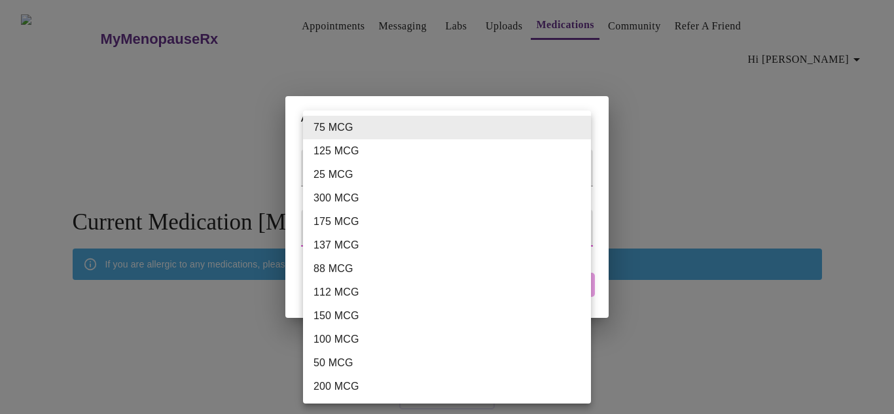
click at [478, 228] on body "MyMenopauseRx Appointments Messaging Labs Uploads Medications Community Refer a…" at bounding box center [447, 210] width 884 height 411
click at [358, 335] on li "100 MCG" at bounding box center [447, 340] width 288 height 24
type input "100 MCG"
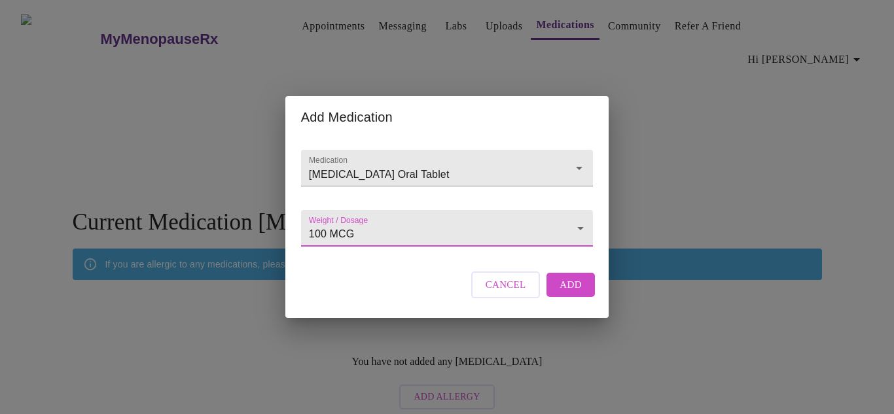
click at [577, 293] on span "Add" at bounding box center [571, 284] width 22 height 17
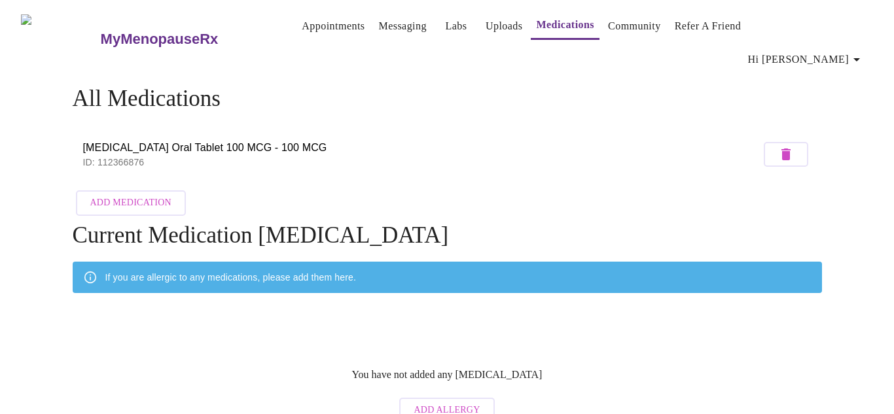
click at [116, 195] on span "Add Medication" at bounding box center [130, 203] width 81 height 16
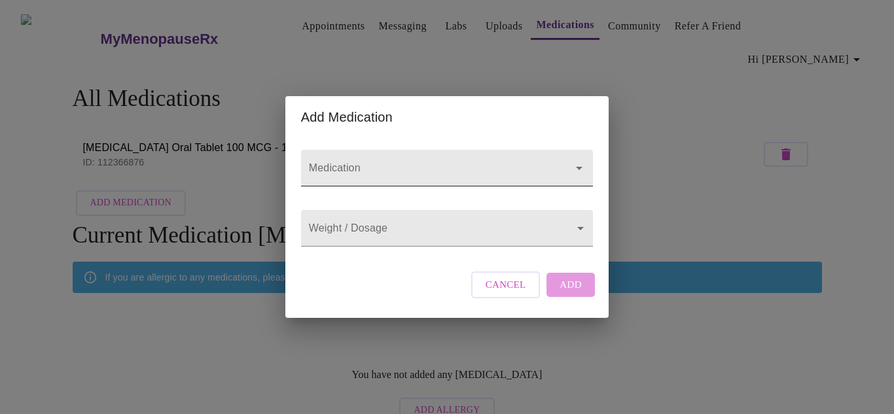
click at [363, 162] on input "Medication" at bounding box center [428, 174] width 244 height 24
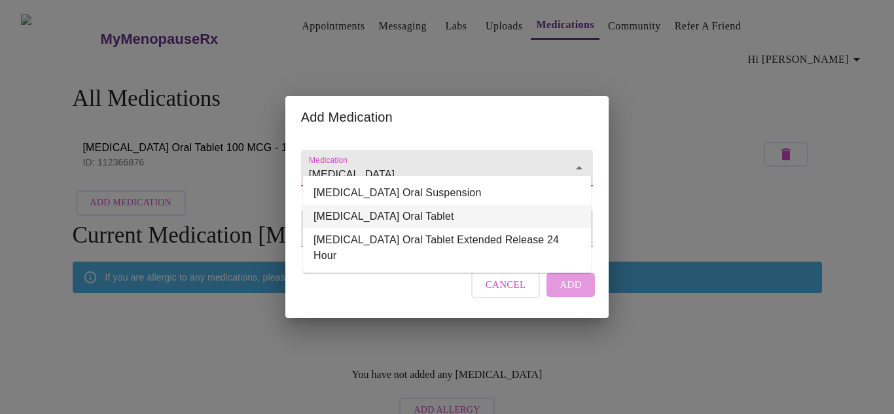
click at [362, 218] on li "Paxil Oral Tablet" at bounding box center [447, 217] width 288 height 24
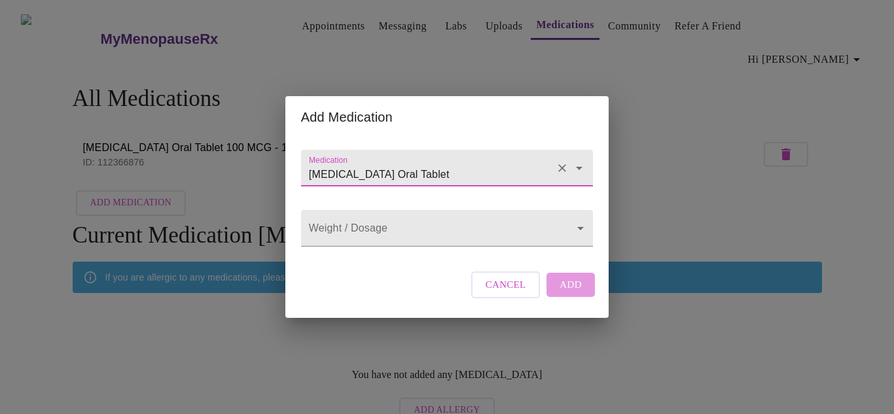
type input "Paxil Oral Tablet"
click at [362, 218] on body "MyMenopauseRx Appointments Messaging Labs Uploads Medications Community Refer a…" at bounding box center [447, 217] width 884 height 424
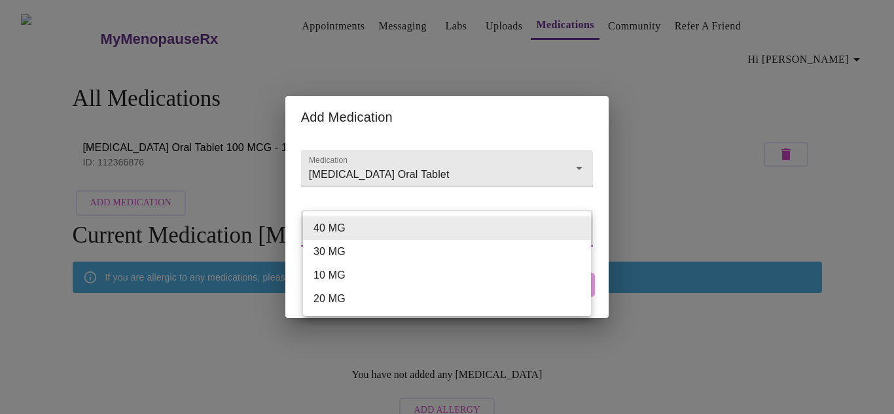
click at [356, 255] on li "30 MG" at bounding box center [447, 252] width 288 height 24
type input "30 MG"
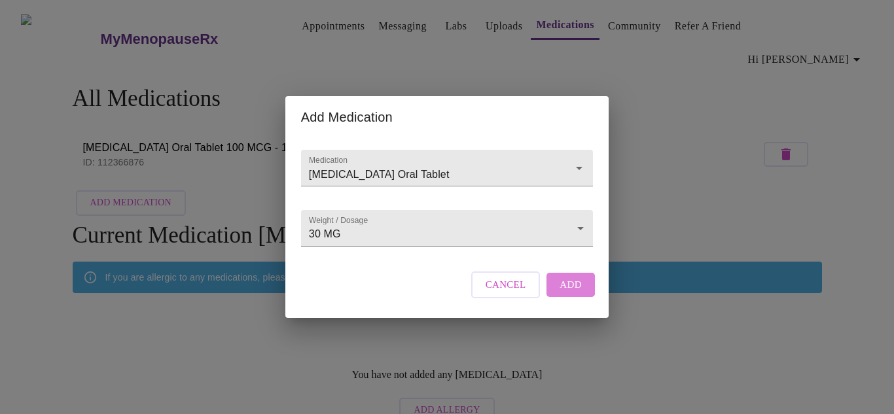
click at [571, 293] on span "Add" at bounding box center [571, 284] width 22 height 17
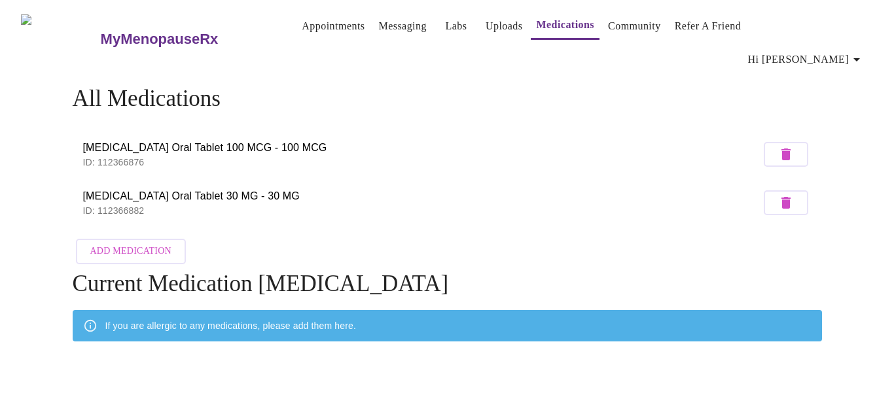
click at [445, 33] on link "Labs" at bounding box center [456, 26] width 22 height 18
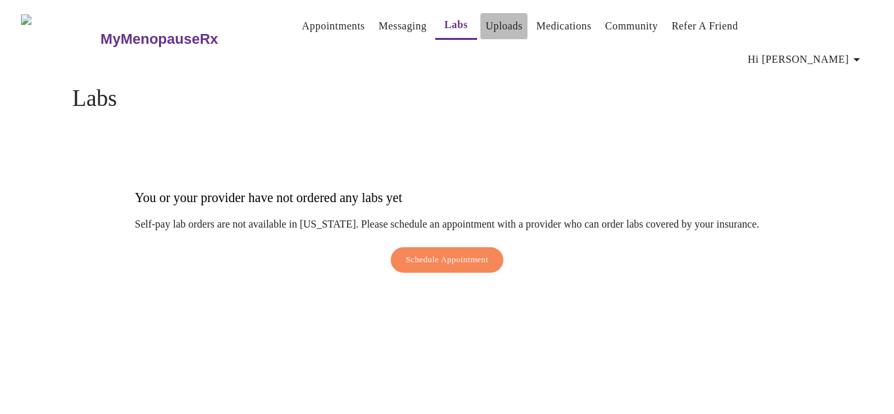
click at [486, 30] on link "Uploads" at bounding box center [504, 26] width 37 height 18
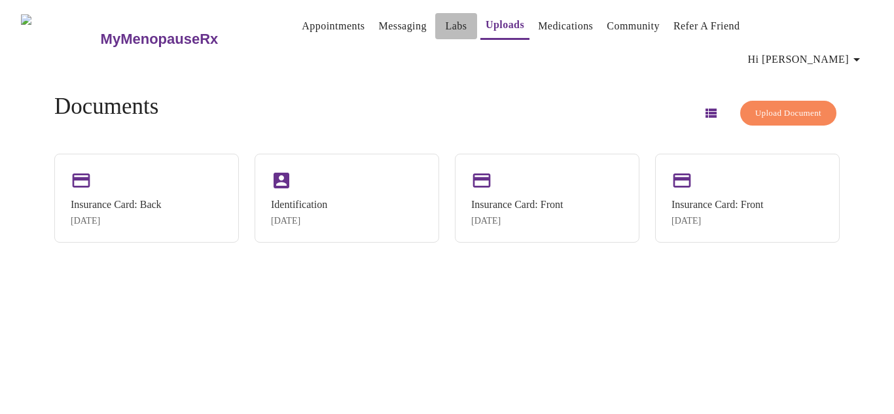
click at [445, 33] on link "Labs" at bounding box center [456, 26] width 22 height 18
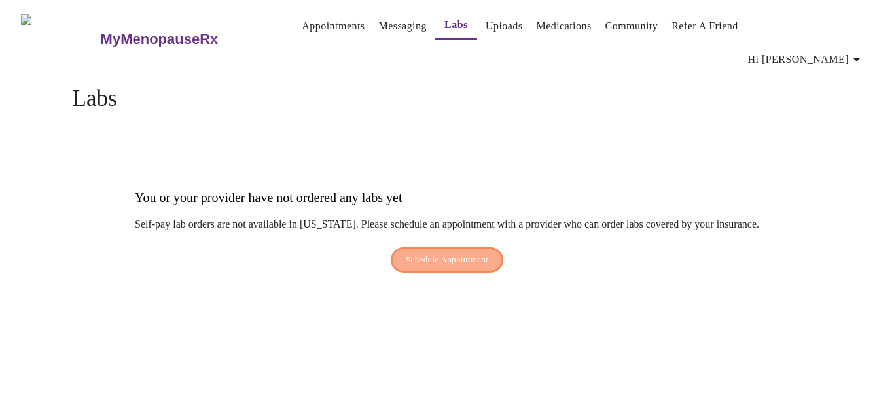
click at [481, 253] on span "Schedule Appointment" at bounding box center [447, 260] width 82 height 15
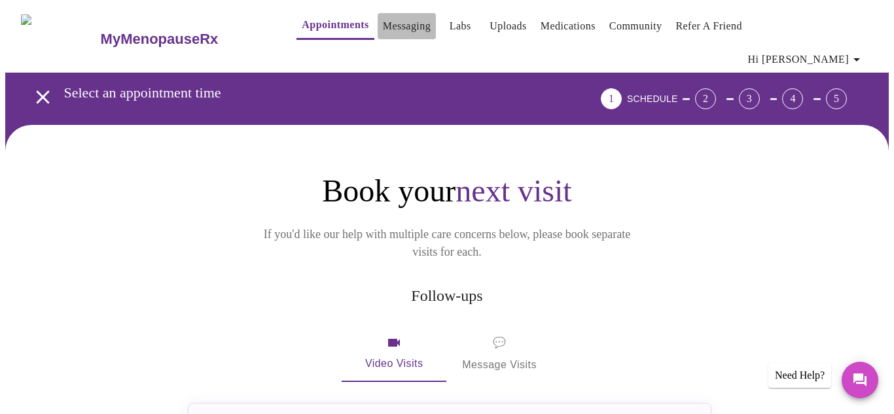
click at [383, 34] on link "Messaging" at bounding box center [407, 26] width 48 height 18
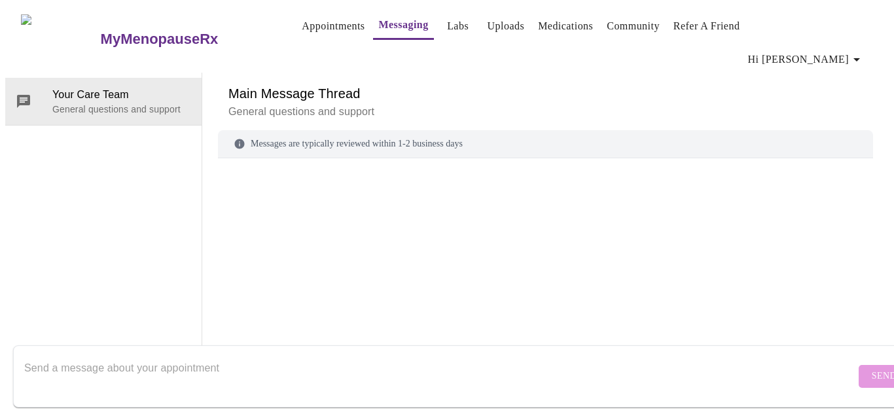
click at [442, 29] on span "Labs" at bounding box center [457, 26] width 31 height 18
click at [554, 30] on link "Medications" at bounding box center [565, 26] width 55 height 18
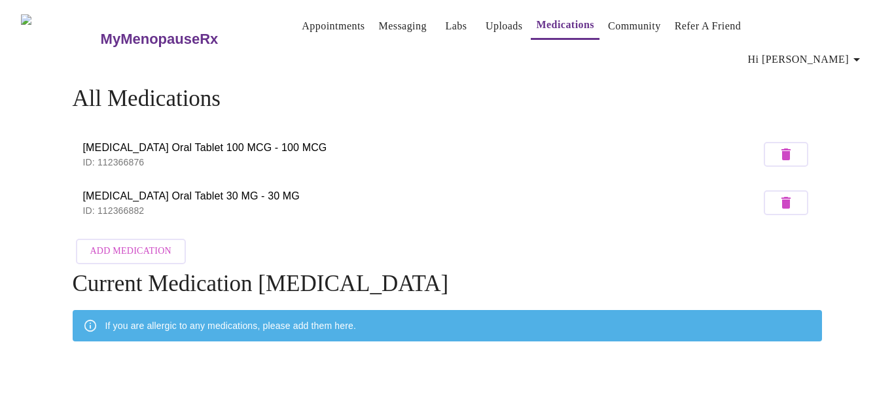
click at [446, 35] on span "Labs" at bounding box center [455, 26] width 31 height 18
click at [308, 35] on link "Appointments" at bounding box center [333, 26] width 63 height 18
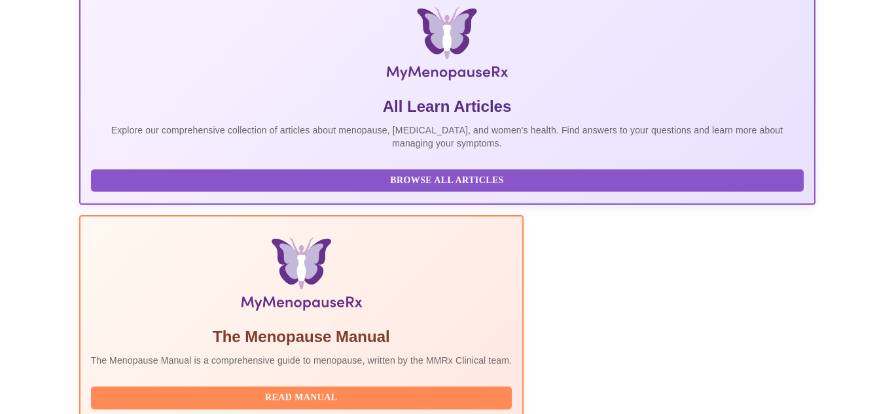
scroll to position [226, 0]
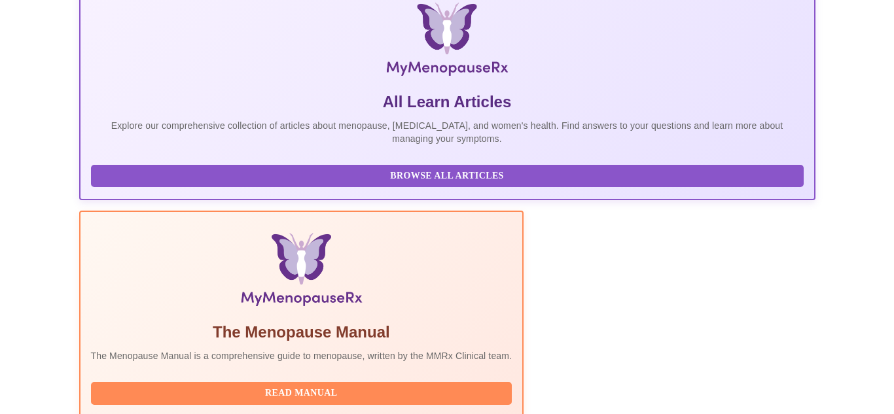
click at [420, 386] on span "Read Manual" at bounding box center [301, 394] width 395 height 16
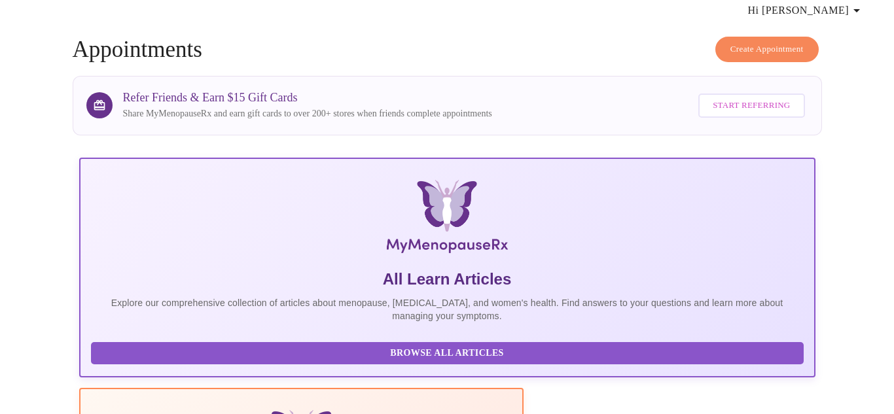
scroll to position [0, 0]
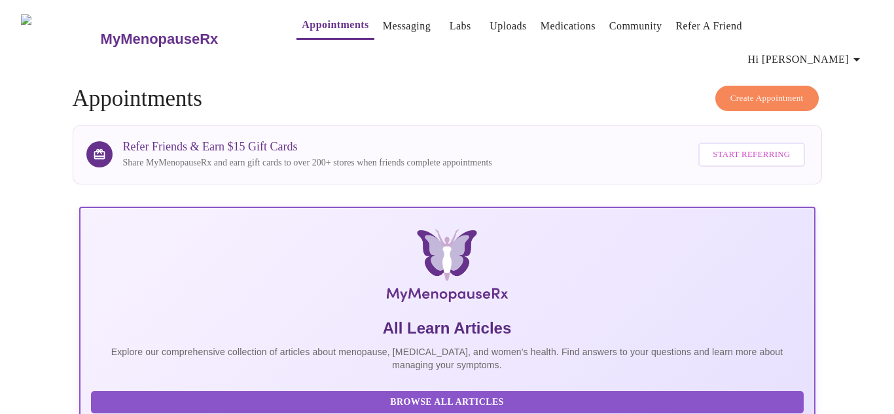
click at [865, 46] on button "Hi [PERSON_NAME]" at bounding box center [806, 59] width 127 height 26
click at [52, 33] on li "Settings" at bounding box center [29, 32] width 45 height 13
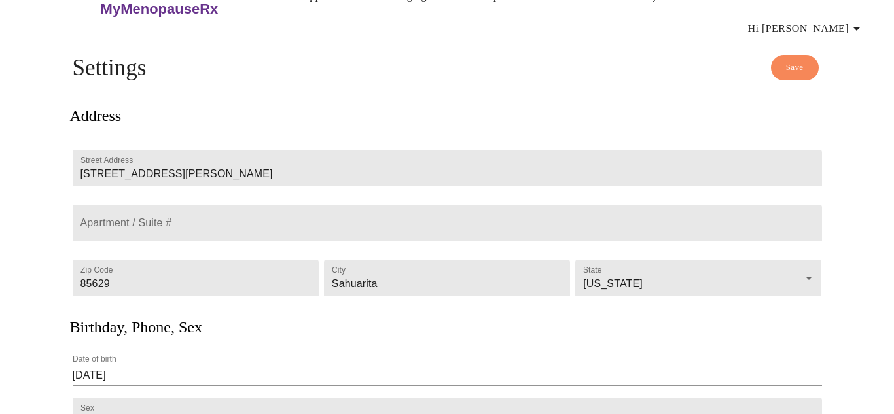
scroll to position [299, 0]
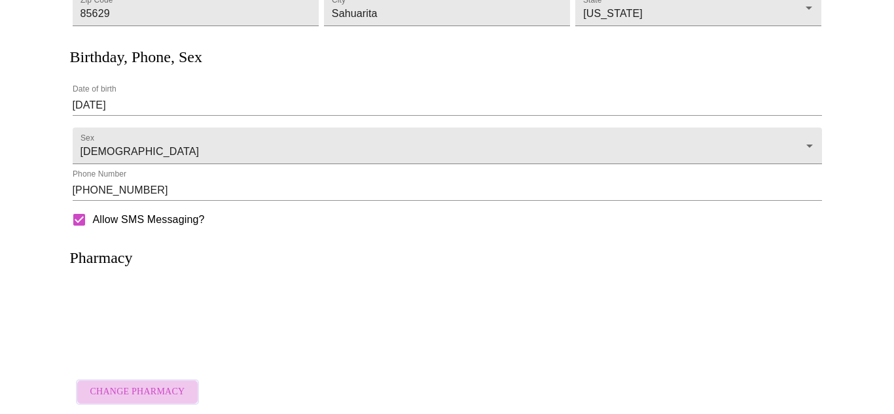
click at [139, 386] on span "Change Pharmacy" at bounding box center [137, 392] width 95 height 16
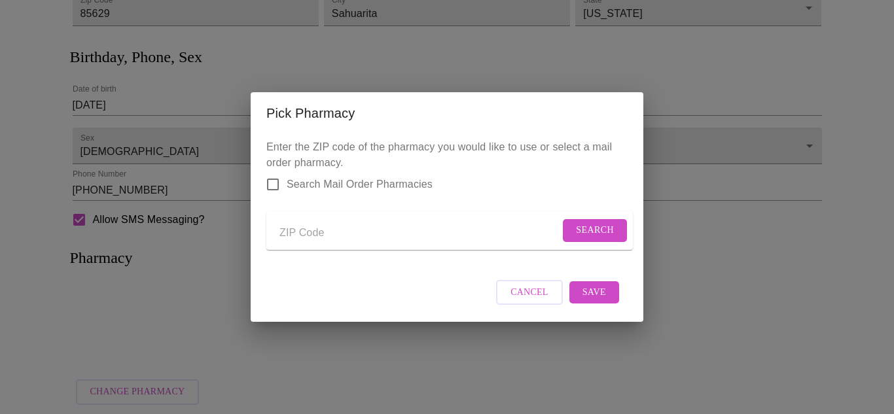
click at [333, 211] on form "Search" at bounding box center [449, 230] width 367 height 39
click at [300, 232] on input "Send a message to your care team" at bounding box center [419, 233] width 280 height 21
type input "85629"
click at [590, 225] on span "Search" at bounding box center [595, 231] width 38 height 16
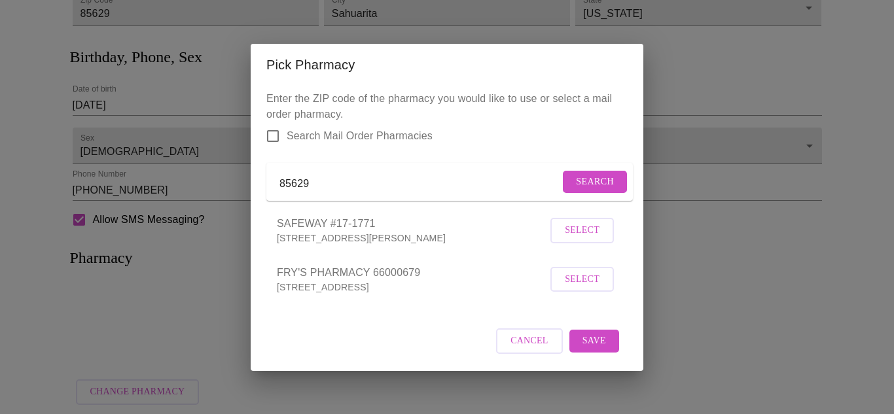
click at [588, 288] on span "Select" at bounding box center [582, 280] width 35 height 16
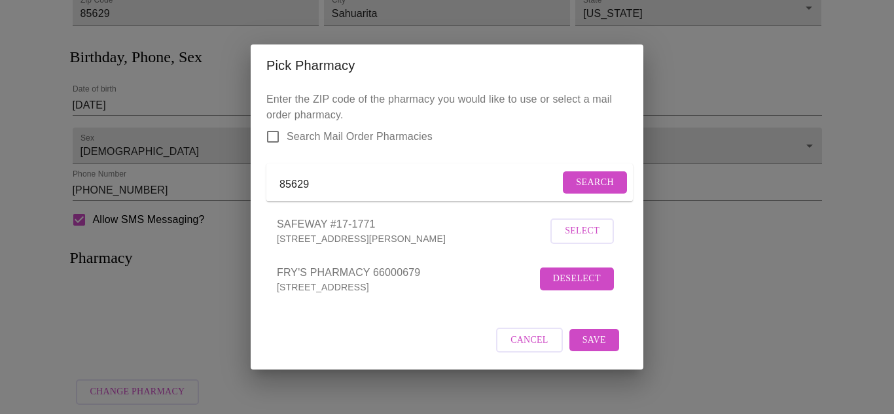
click at [605, 352] on button "Save" at bounding box center [594, 340] width 50 height 23
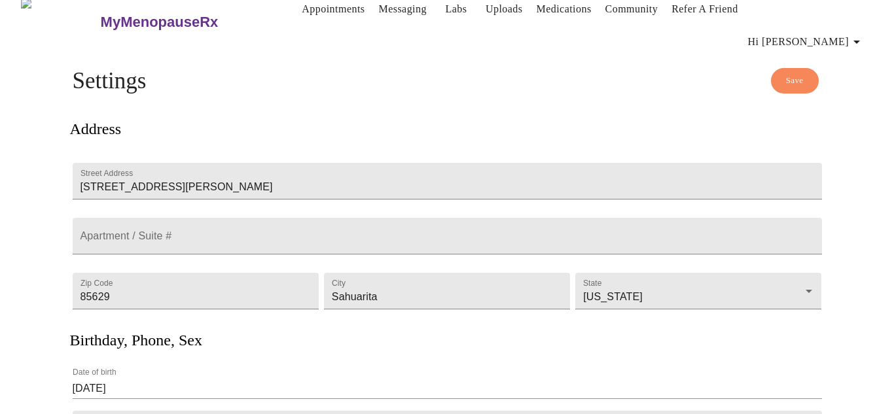
scroll to position [0, 0]
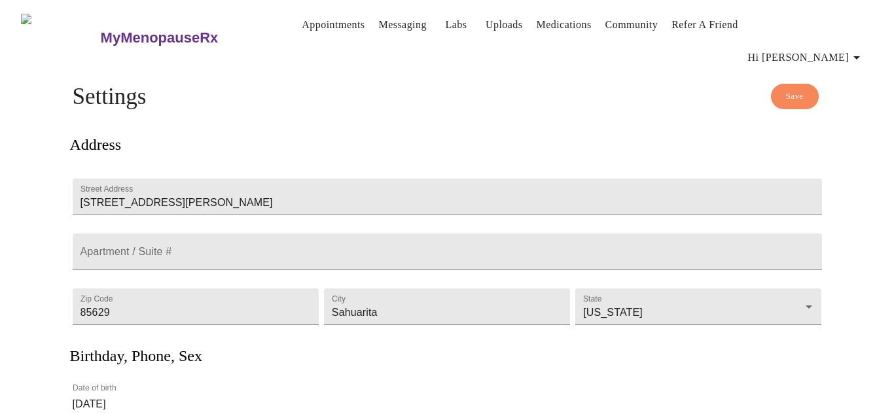
click at [791, 89] on span "Save" at bounding box center [795, 96] width 18 height 15
click at [855, 50] on icon "button" at bounding box center [857, 58] width 16 height 16
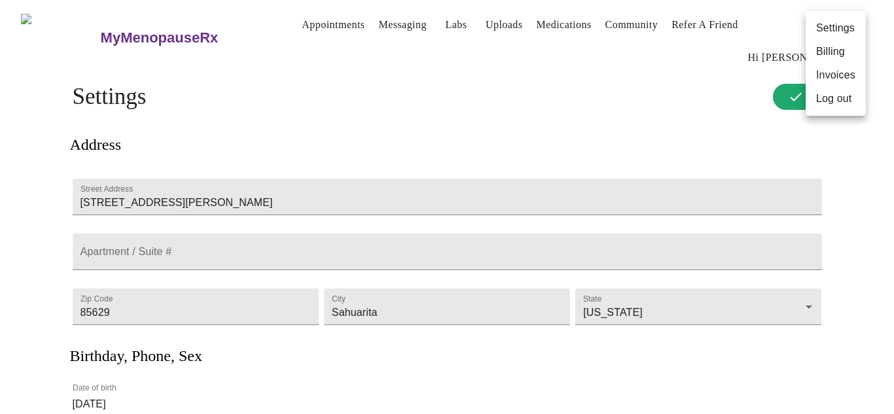
click at [841, 58] on li "Billing" at bounding box center [836, 52] width 60 height 24
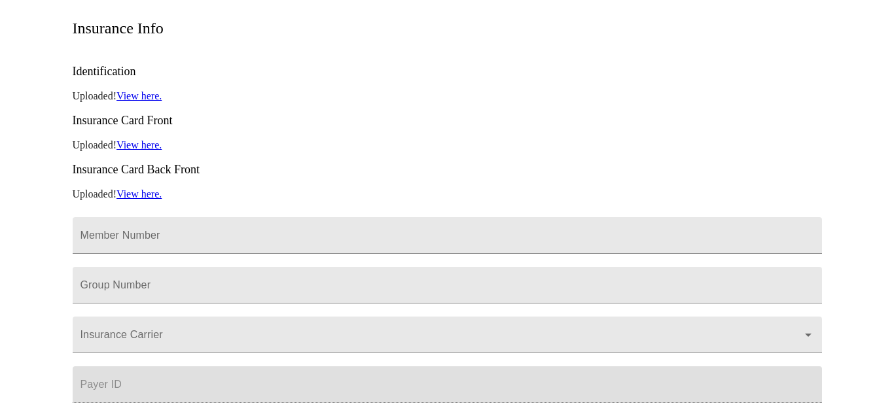
scroll to position [254, 0]
click at [691, 217] on input "Member Number" at bounding box center [447, 235] width 749 height 37
click at [128, 217] on input "Member Number" at bounding box center [447, 235] width 749 height 37
type input "P9H852804399"
click at [107, 234] on input "Member Number" at bounding box center [447, 235] width 749 height 37
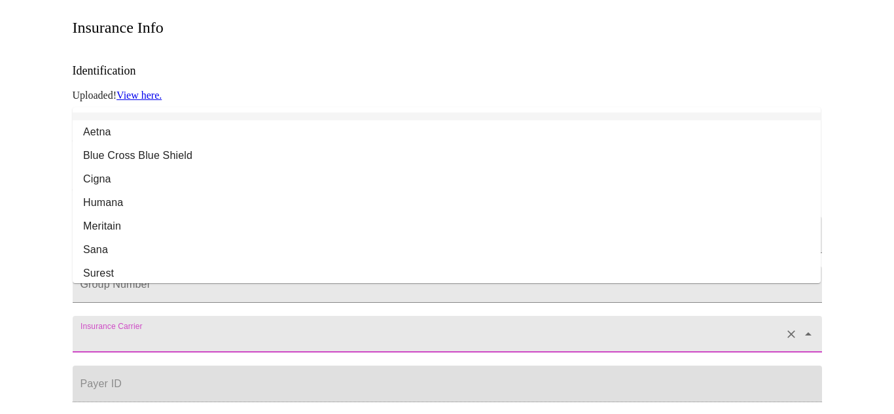
click at [92, 329] on input "Insurance Carrier" at bounding box center [429, 341] width 702 height 24
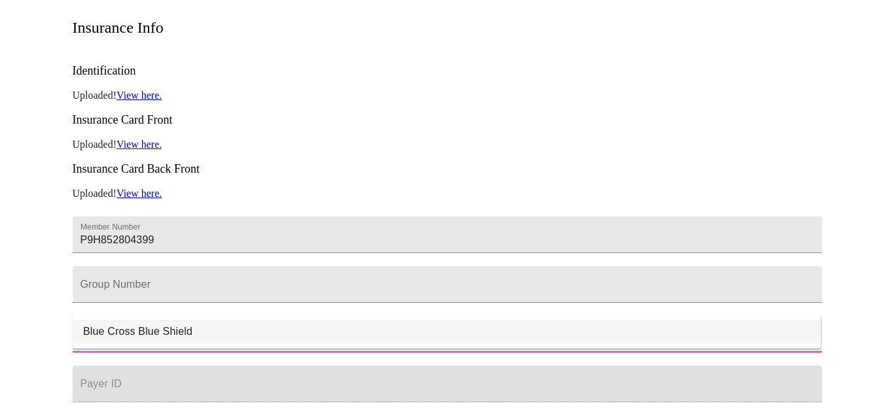
click at [105, 327] on li "Blue Cross Blue Shield" at bounding box center [447, 332] width 748 height 24
type input "Blue Cross Blue Shield"
type input "00002"
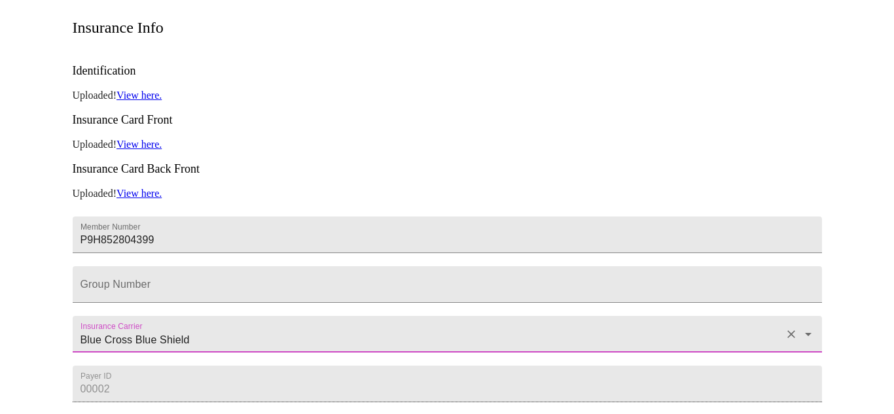
type input "Blue Cross Blue Shield"
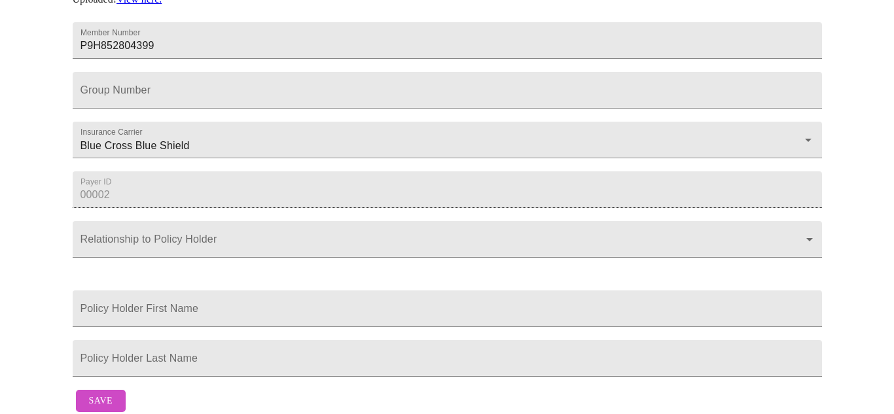
scroll to position [458, 0]
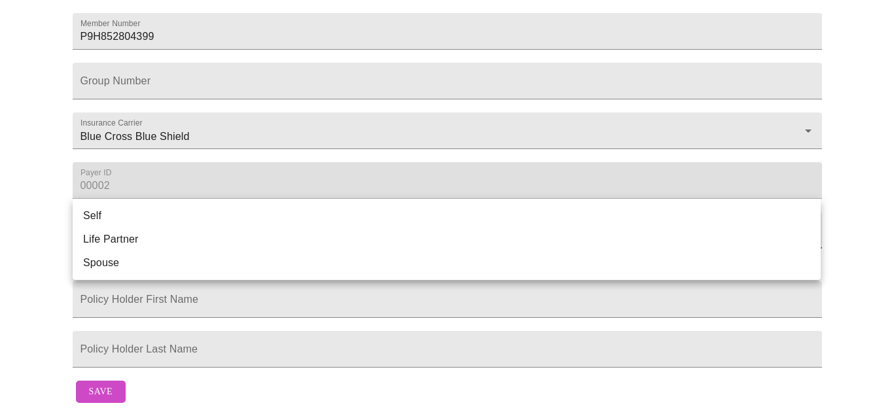
click at [170, 218] on li "Self" at bounding box center [447, 216] width 748 height 24
type input "Self"
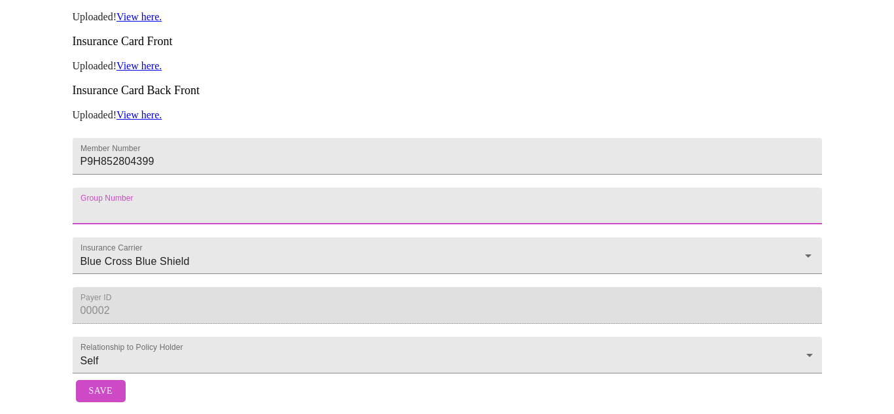
click at [159, 188] on input "Member Number" at bounding box center [447, 206] width 749 height 37
type input "043545"
click at [31, 223] on div "Billing Credit Cards Create Card Carmen P Rivero Date Added: 08-30-2025 Insuran…" at bounding box center [447, 80] width 838 height 658
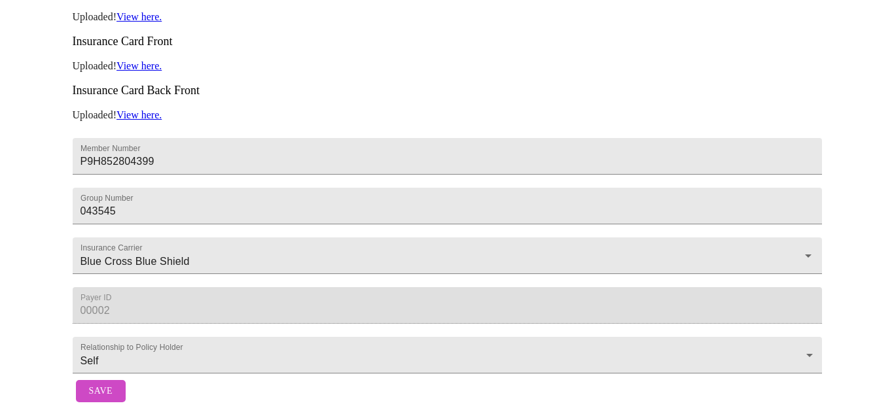
click at [94, 384] on span "Save" at bounding box center [101, 392] width 24 height 16
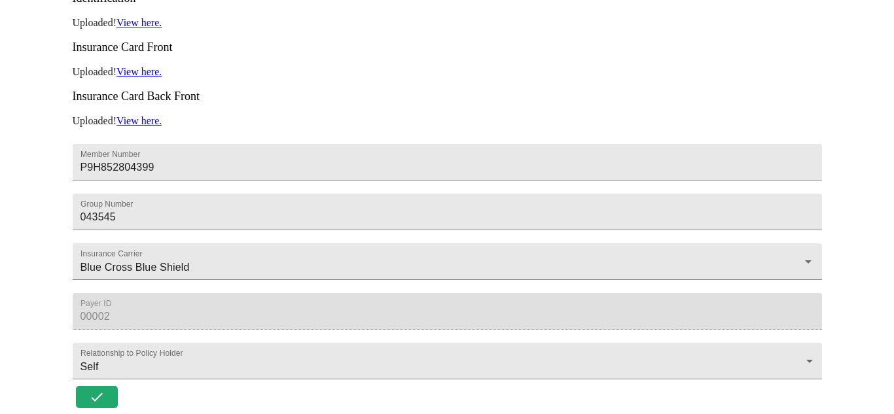
scroll to position [339, 0]
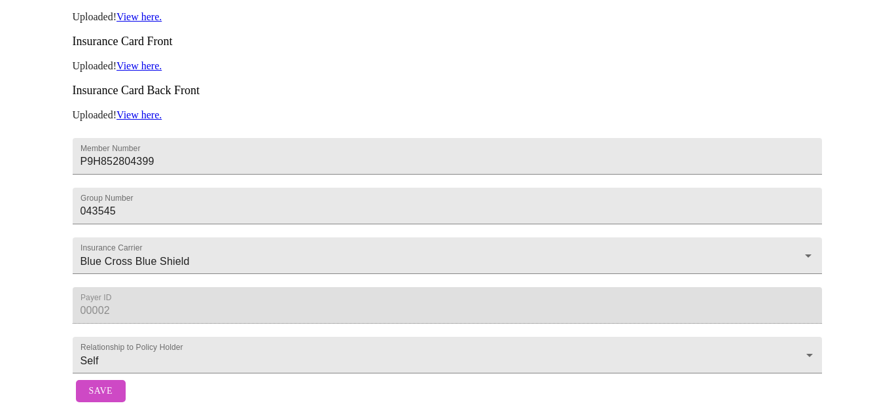
click at [89, 384] on span "Save" at bounding box center [101, 392] width 24 height 16
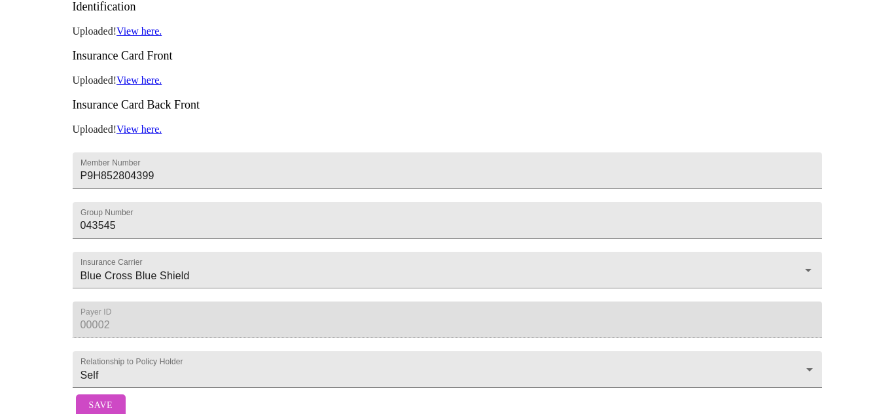
scroll to position [340, 0]
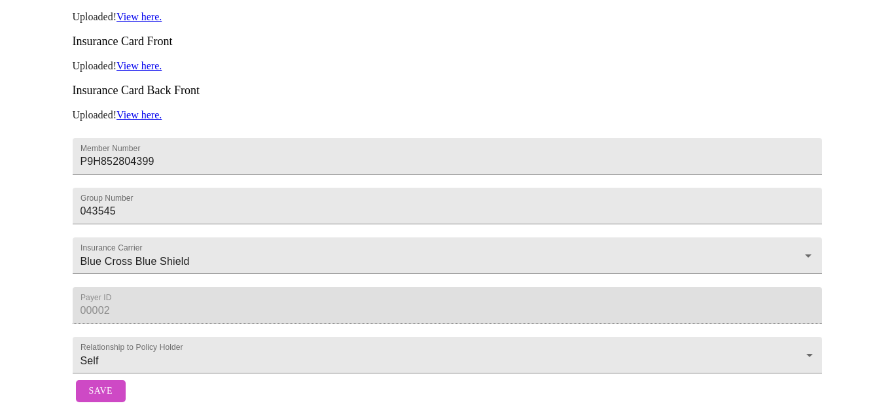
click at [105, 384] on span "Save" at bounding box center [101, 392] width 24 height 16
click at [117, 389] on button "Save" at bounding box center [101, 391] width 50 height 23
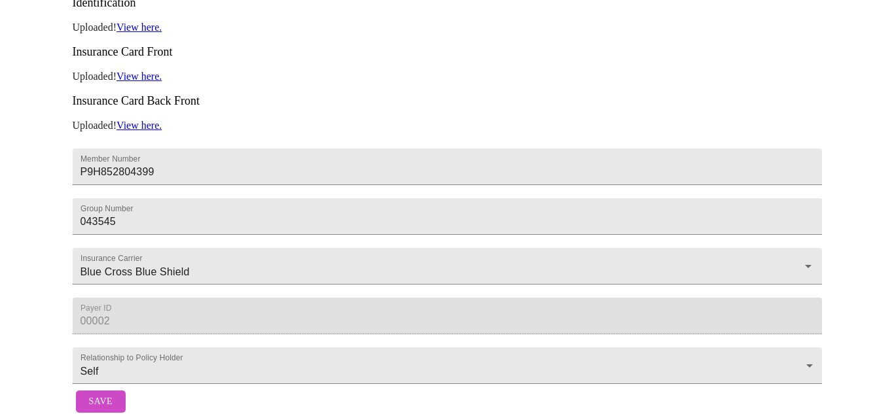
scroll to position [323, 0]
click at [109, 399] on span "Save" at bounding box center [101, 401] width 24 height 16
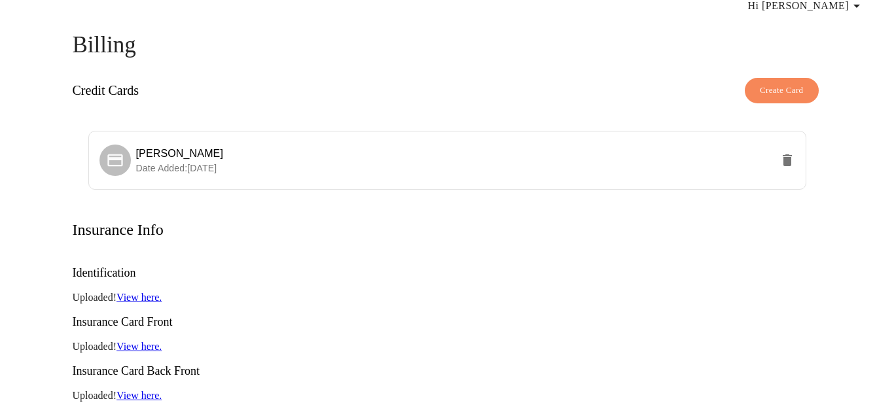
scroll to position [0, 0]
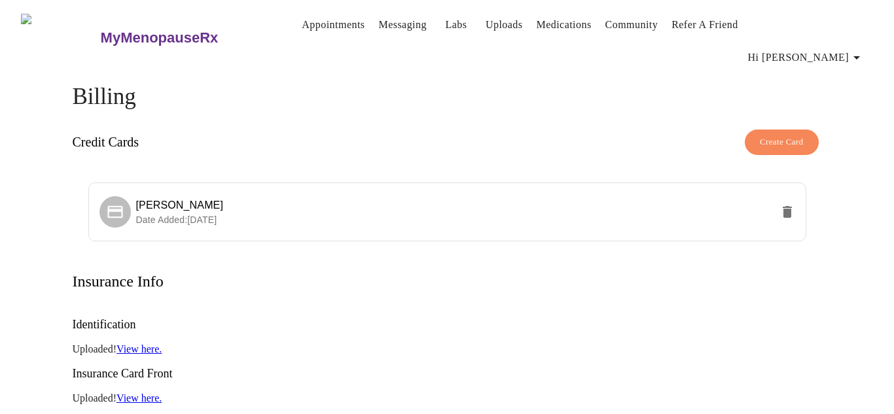
click at [783, 135] on span "Create Card" at bounding box center [782, 142] width 44 height 15
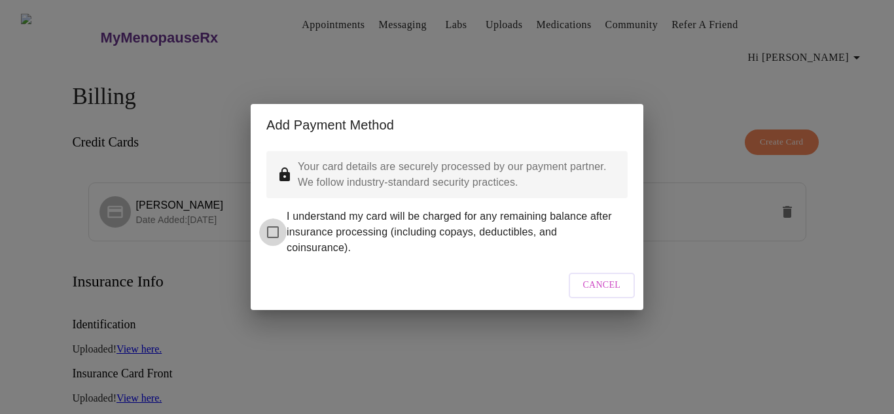
click at [279, 220] on input "I understand my card will be charged for any remaining balance after insurance …" at bounding box center [272, 232] width 27 height 27
checkbox input "true"
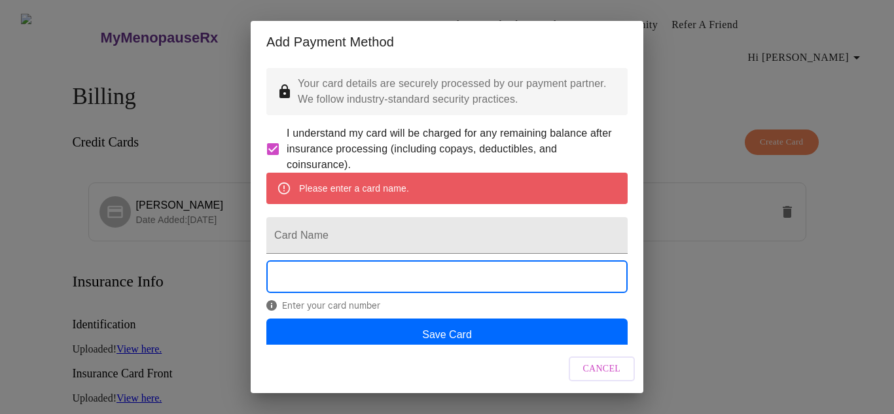
click at [594, 366] on span "Cancel" at bounding box center [602, 369] width 38 height 16
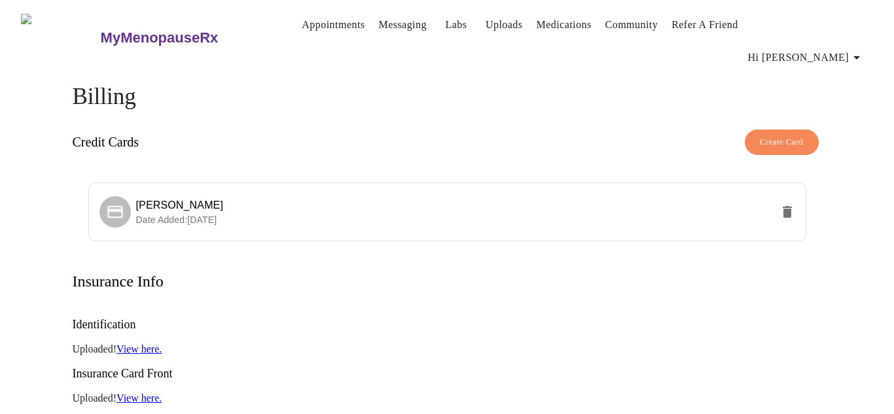
click at [319, 27] on link "Appointments" at bounding box center [333, 25] width 63 height 18
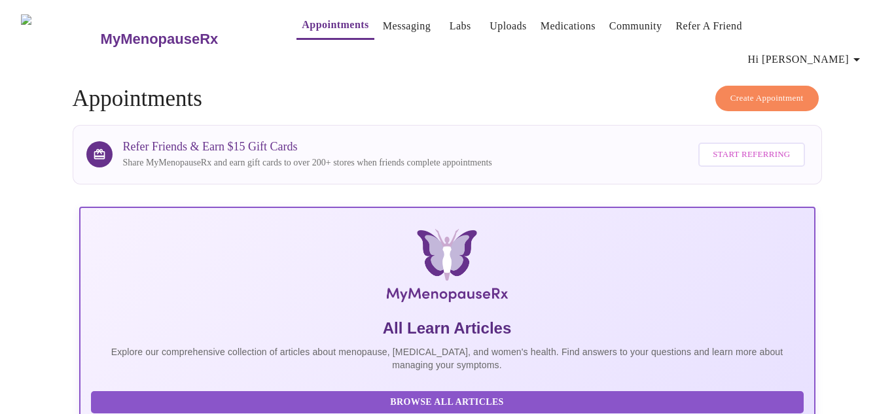
click at [865, 46] on button "Hi [PERSON_NAME]" at bounding box center [806, 59] width 127 height 26
click at [495, 25] on div at bounding box center [447, 207] width 894 height 414
click at [862, 52] on icon "button" at bounding box center [857, 60] width 16 height 16
click at [844, 98] on li "Log out" at bounding box center [836, 98] width 60 height 24
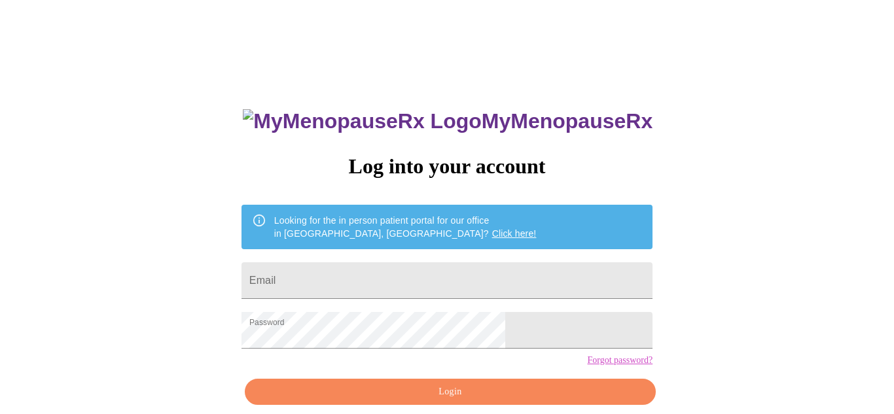
scroll to position [59, 0]
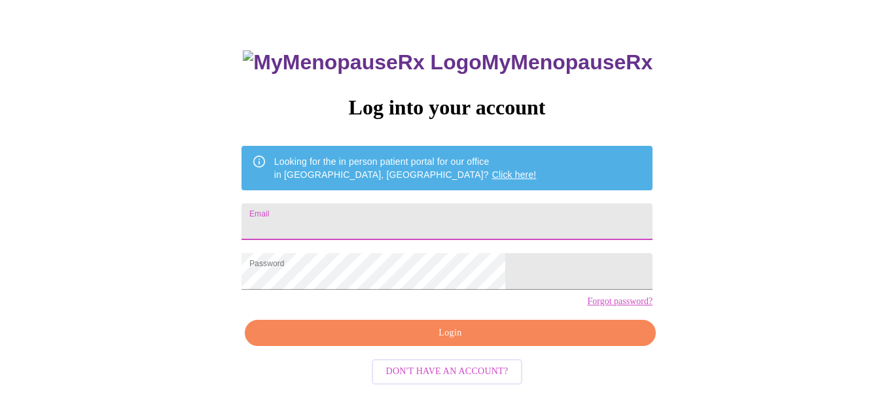
click at [382, 206] on input "Email" at bounding box center [447, 222] width 411 height 37
type input "[EMAIL_ADDRESS][DOMAIN_NAME]"
click at [501, 369] on div "MyMenopauseRx Log into your account Looking for the in person patient portal fo…" at bounding box center [446, 236] width 437 height 414
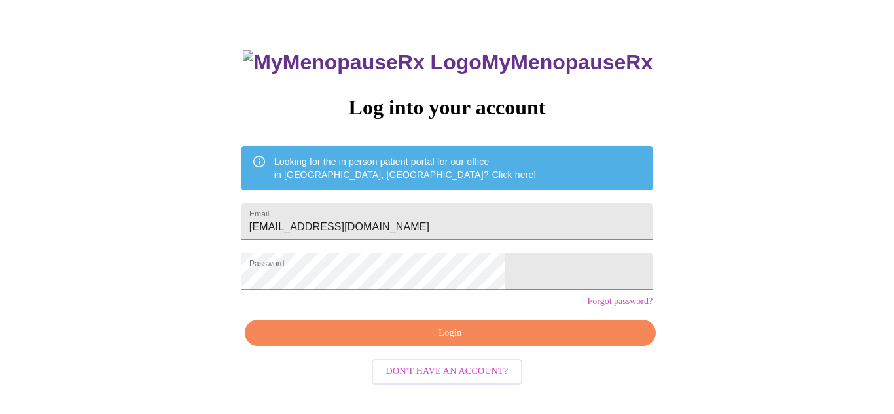
click at [507, 342] on span "Login" at bounding box center [450, 333] width 381 height 16
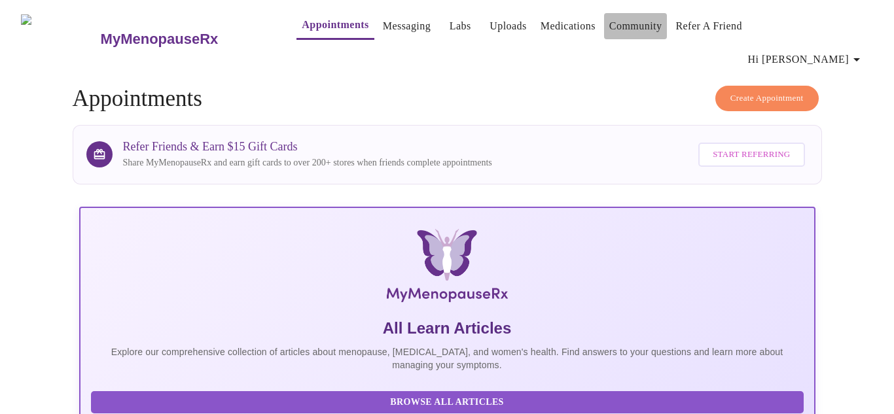
click at [640, 32] on link "Community" at bounding box center [635, 26] width 53 height 18
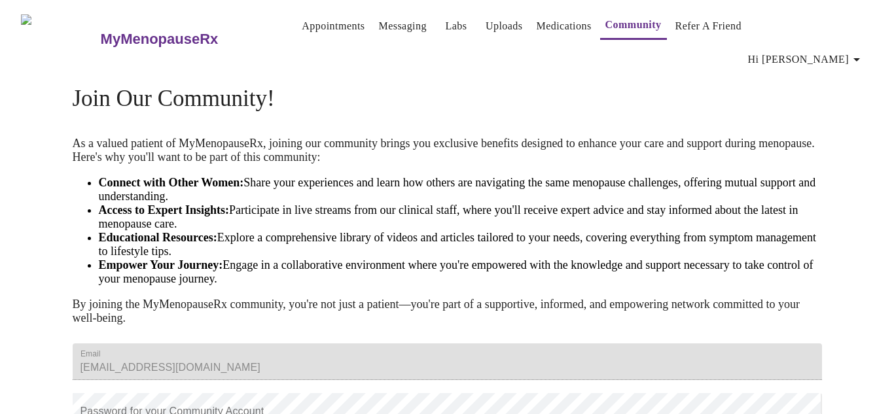
click at [387, 33] on link "Messaging" at bounding box center [402, 26] width 48 height 18
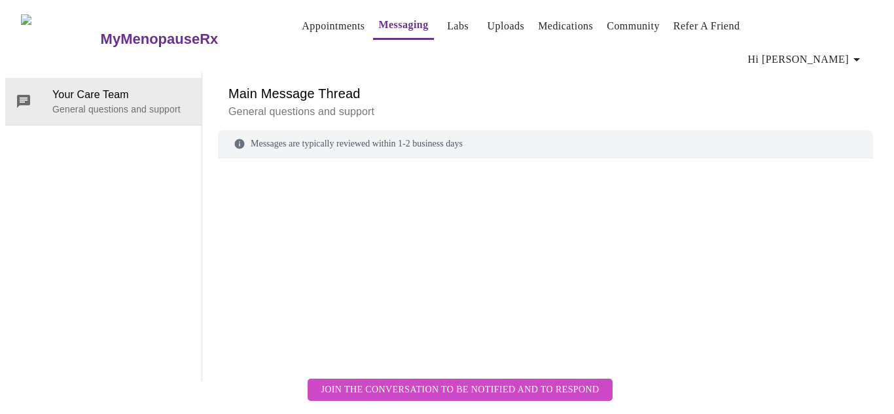
scroll to position [49, 0]
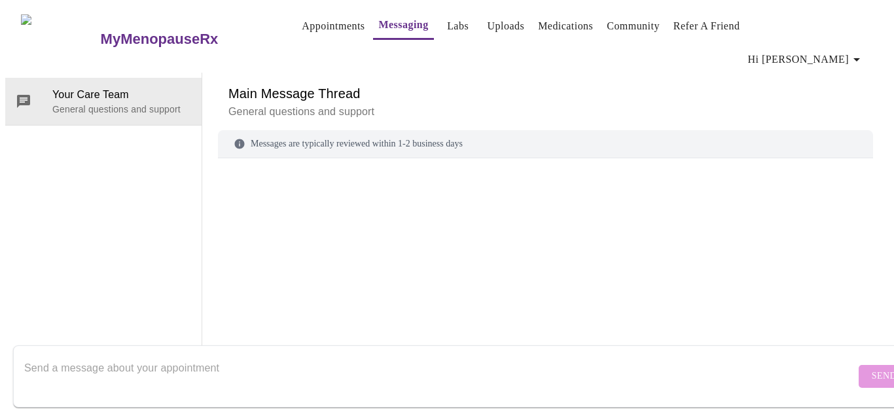
click at [259, 355] on textarea "Send a message about your appointment" at bounding box center [439, 376] width 831 height 42
type textarea "is my insurance accepted"
click at [872, 369] on span "Send" at bounding box center [884, 377] width 25 height 16
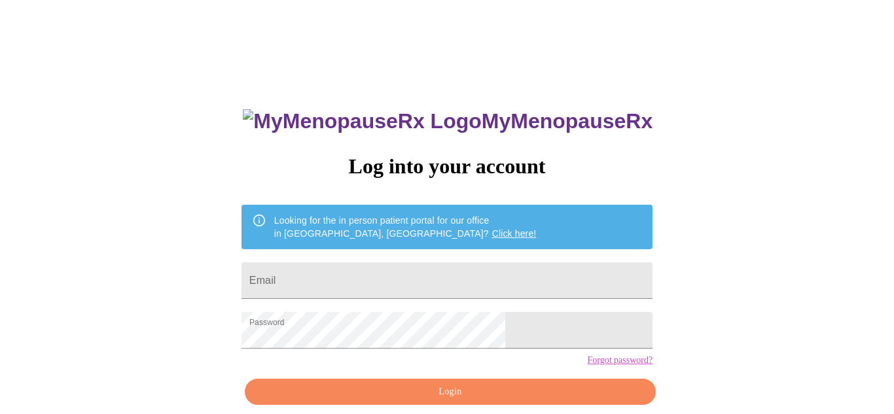
click at [357, 401] on span "Login" at bounding box center [450, 392] width 381 height 16
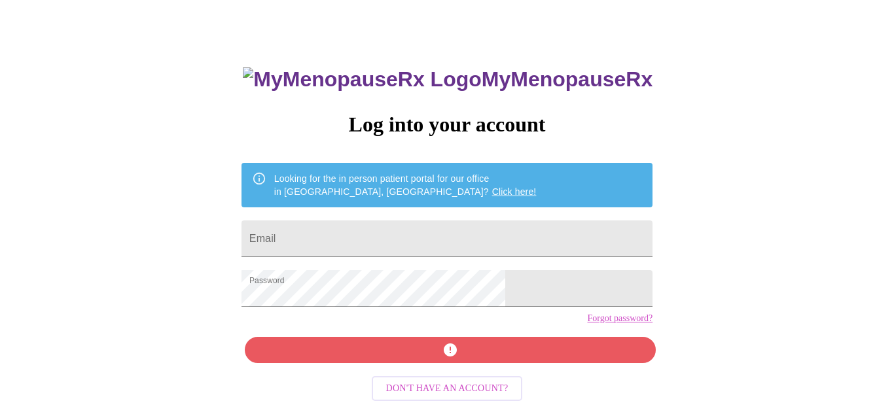
scroll to position [59, 0]
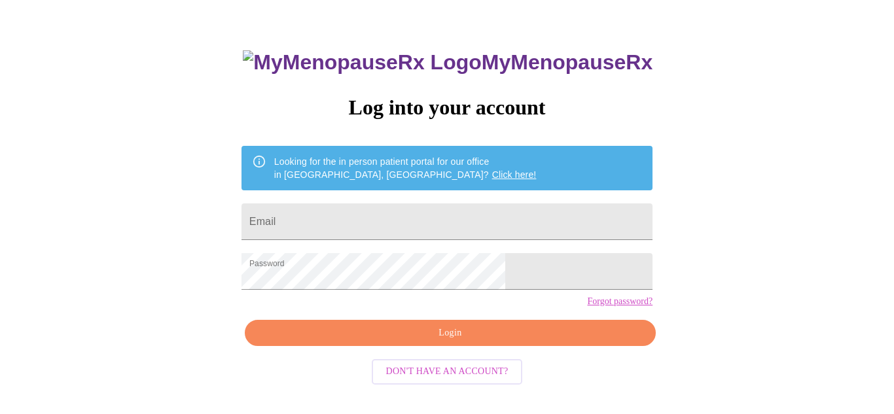
click at [472, 342] on span "Login" at bounding box center [450, 333] width 381 height 16
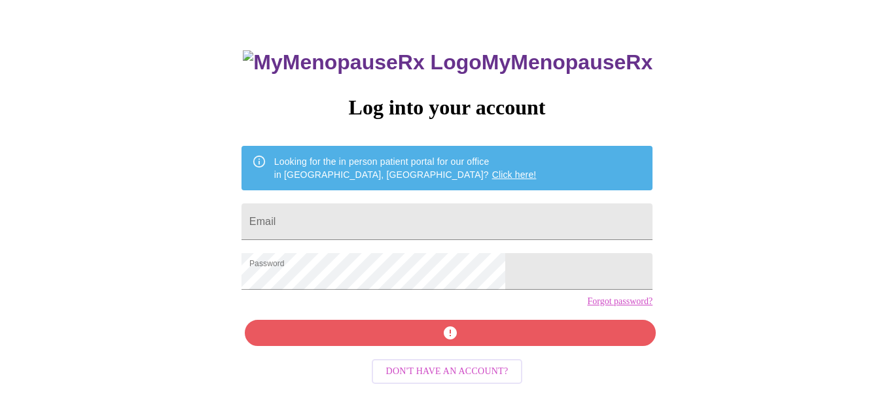
click at [472, 352] on div "MyMenopauseRx Log into your account Looking for the in person patient portal fo…" at bounding box center [446, 236] width 437 height 414
click at [382, 204] on input "Email" at bounding box center [447, 222] width 411 height 37
type input "[EMAIL_ADDRESS][DOMAIN_NAME]"
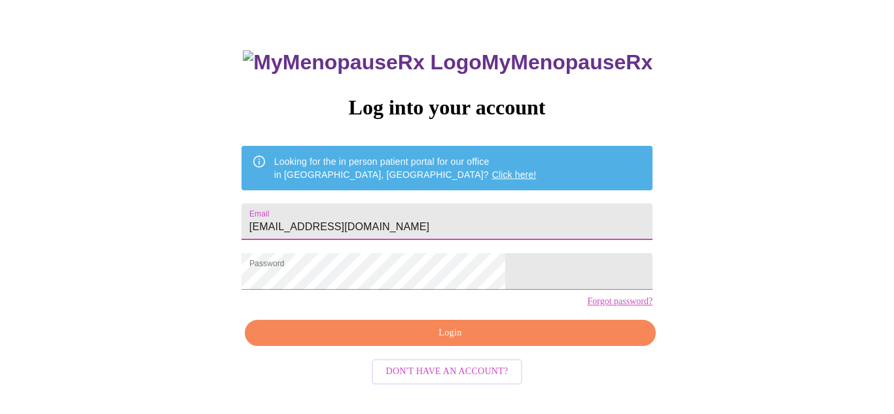
click at [380, 342] on span "Login" at bounding box center [450, 333] width 381 height 16
